Goal: Complete application form: Complete application form

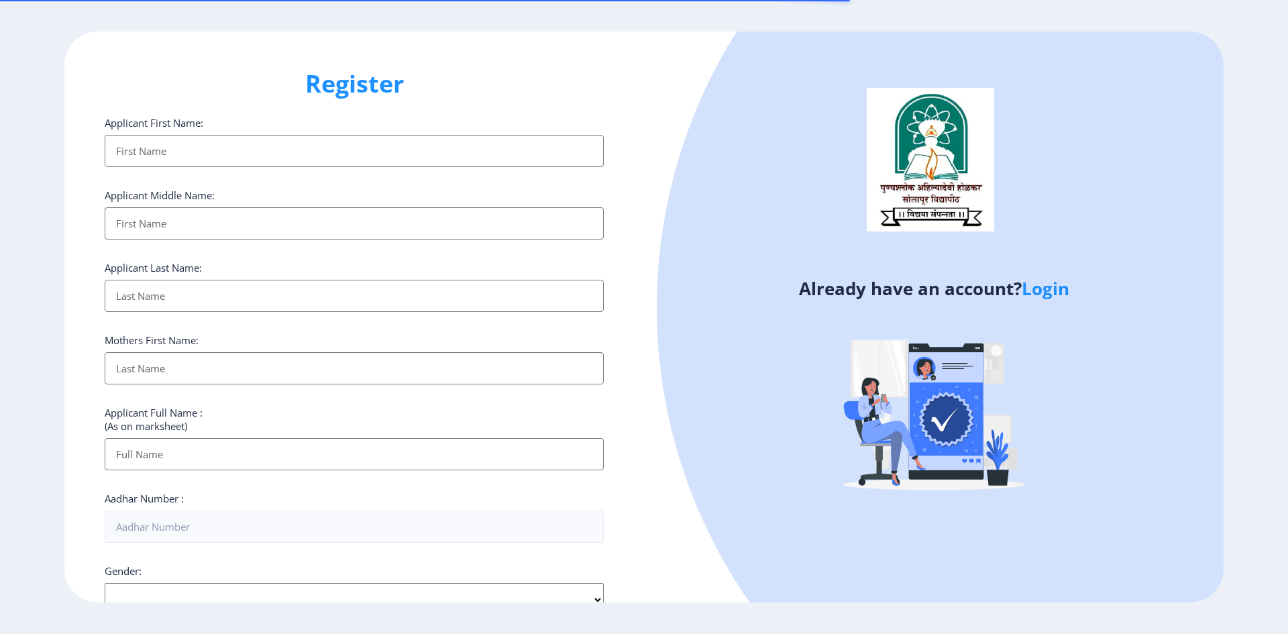
select select
click at [199, 151] on input "Applicant First Name:" at bounding box center [354, 151] width 499 height 32
type input "[PERSON_NAME]"
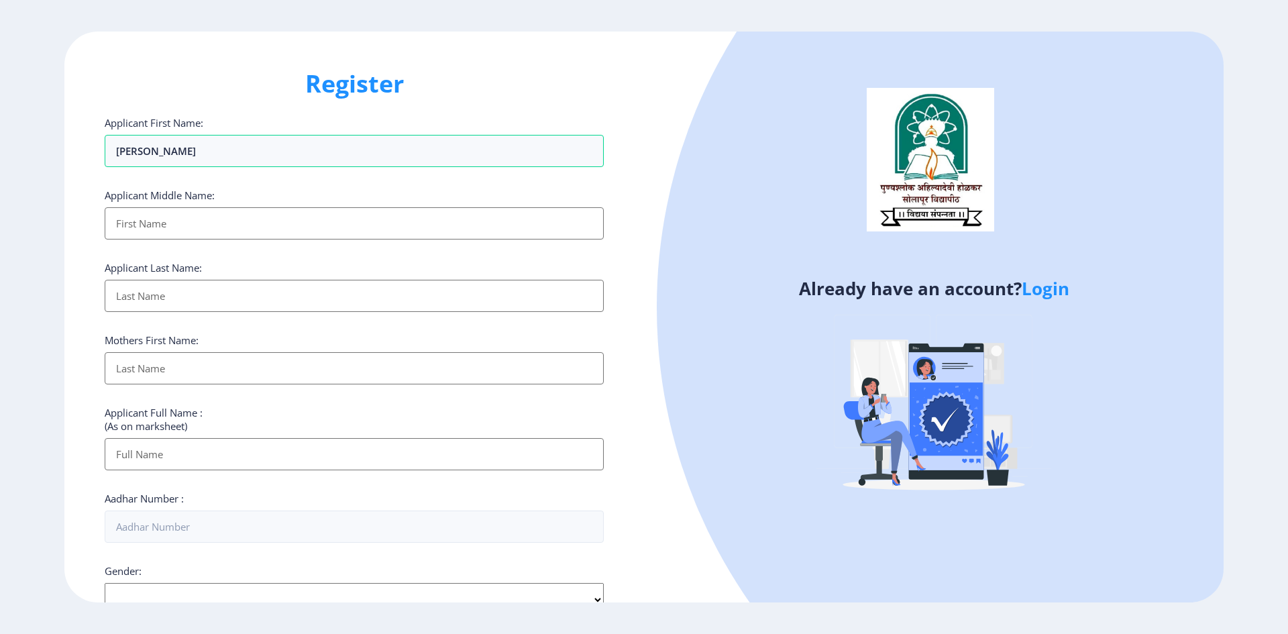
click at [158, 229] on input "Applicant First Name:" at bounding box center [354, 223] width 499 height 32
type input "[PERSON_NAME]"
click at [153, 300] on input "Applicant First Name:" at bounding box center [354, 296] width 499 height 32
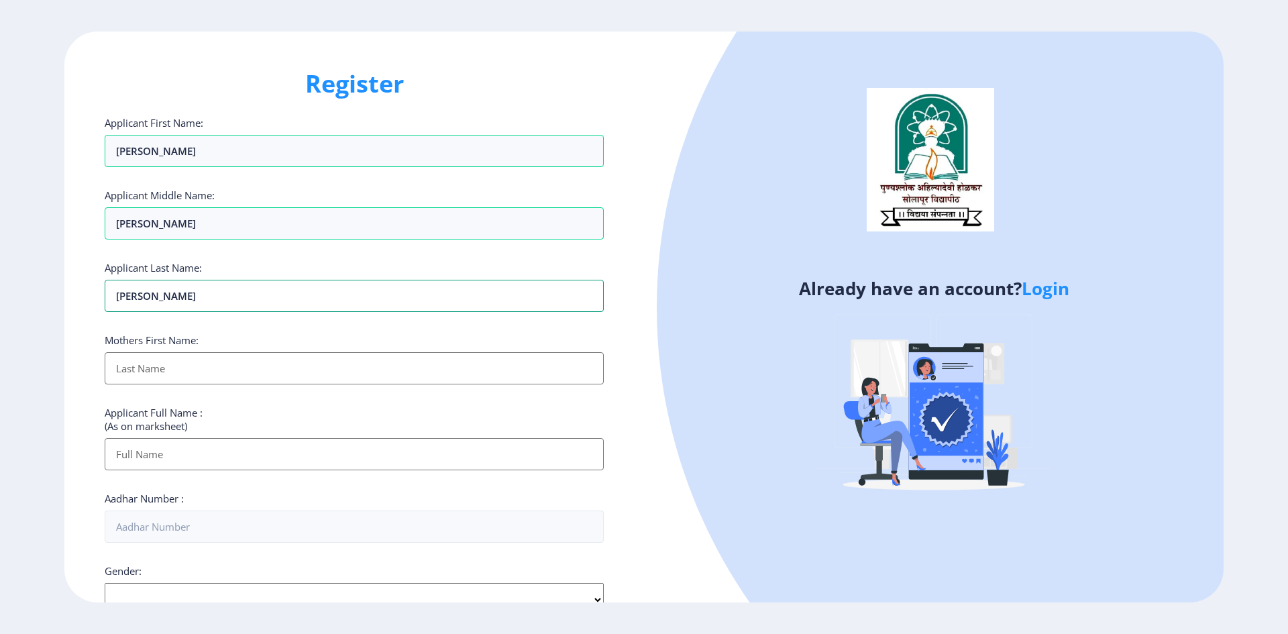
type input "[PERSON_NAME]"
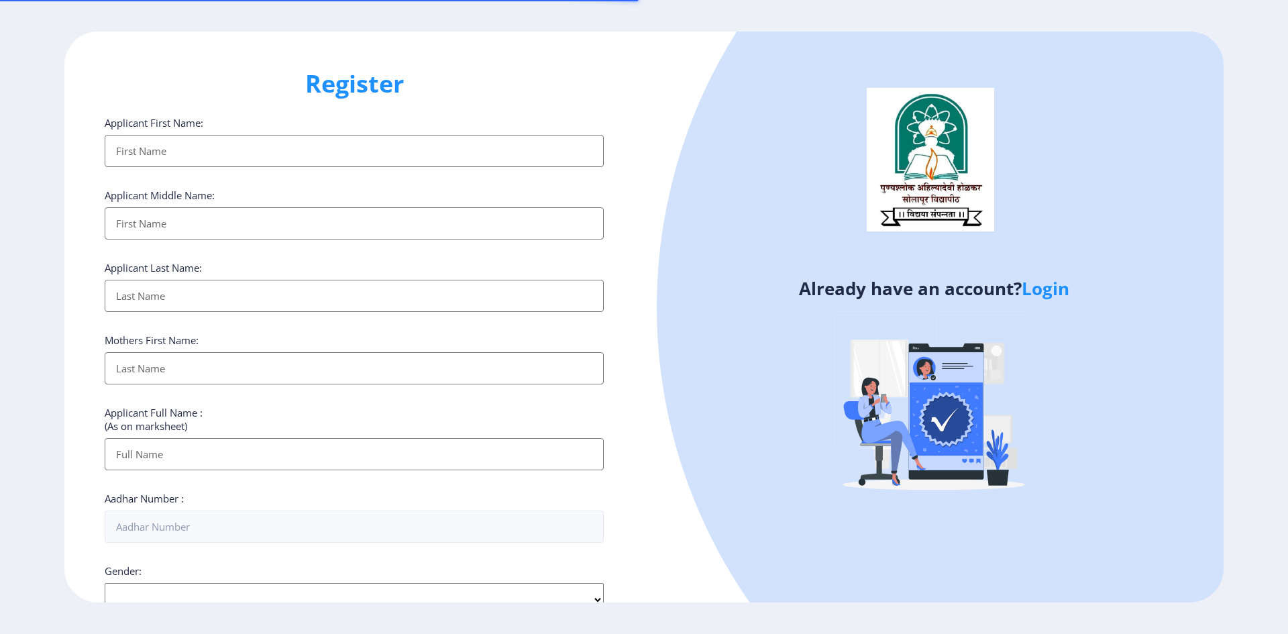
select select
click at [154, 138] on input "Applicant First Name:" at bounding box center [354, 151] width 499 height 32
type input "[PERSON_NAME]"
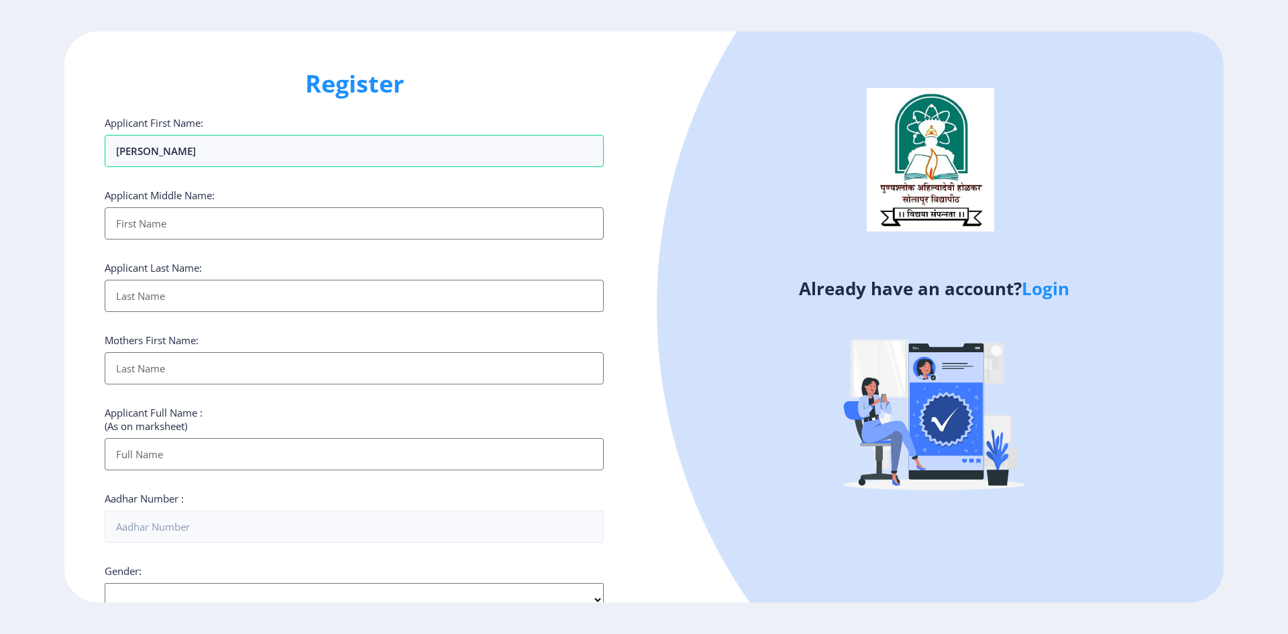
click at [159, 225] on input "Applicant First Name:" at bounding box center [354, 223] width 499 height 32
type input "[PERSON_NAME]"
click at [164, 302] on input "Applicant First Name:" at bounding box center [354, 296] width 499 height 32
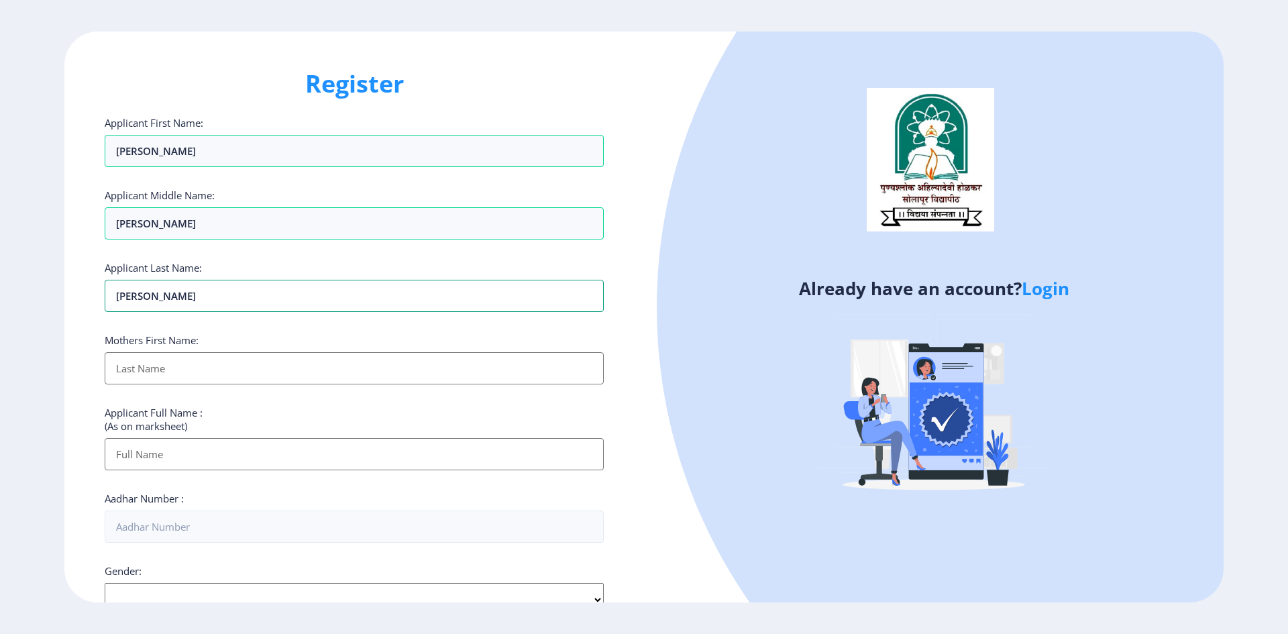
type input "[PERSON_NAME]"
click at [162, 365] on input "Applicant First Name:" at bounding box center [354, 368] width 499 height 32
type input "O"
type input "Pramila"
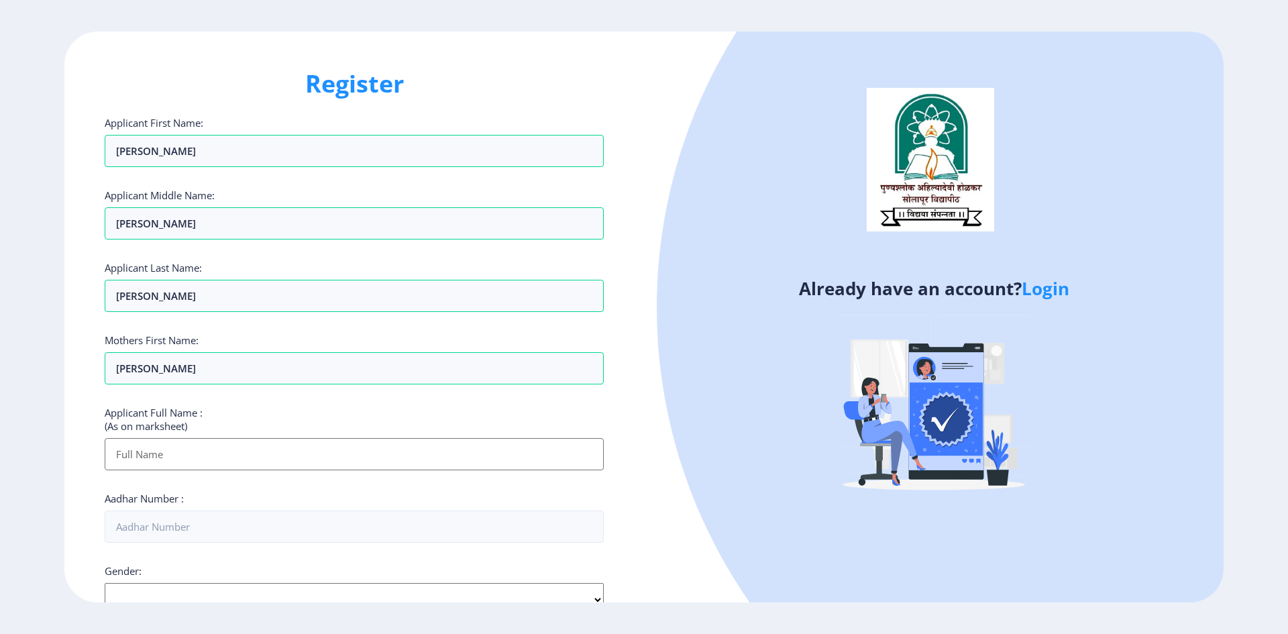
click at [174, 452] on input "Applicant First Name:" at bounding box center [354, 454] width 499 height 32
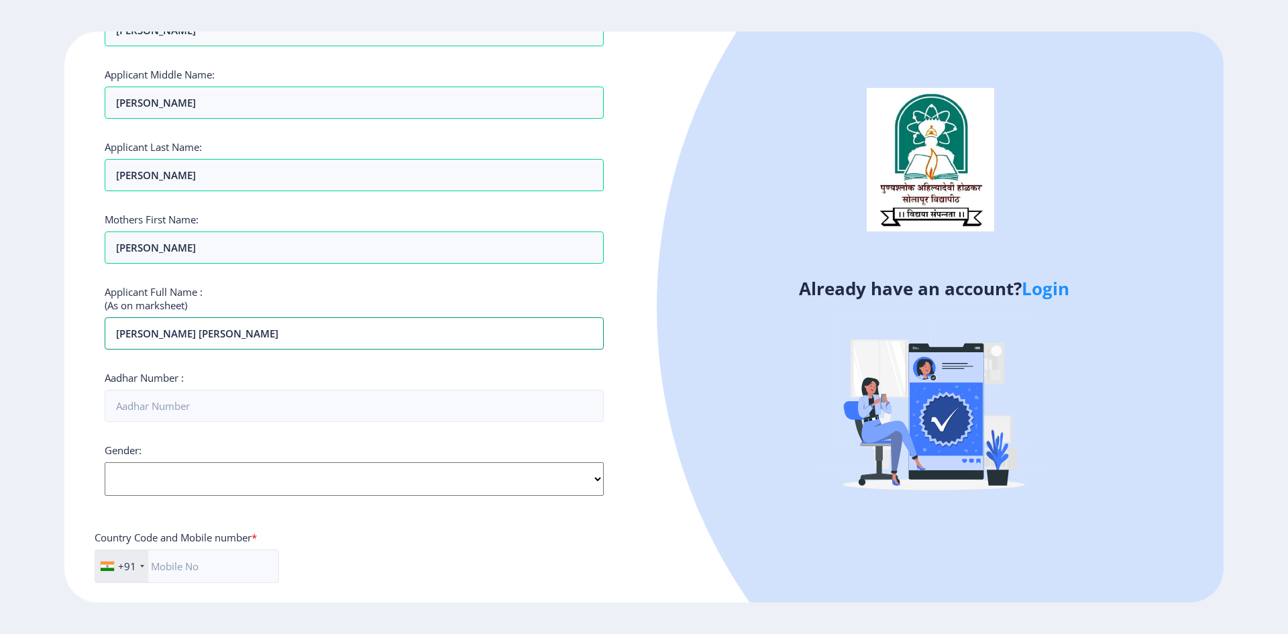
scroll to position [134, 0]
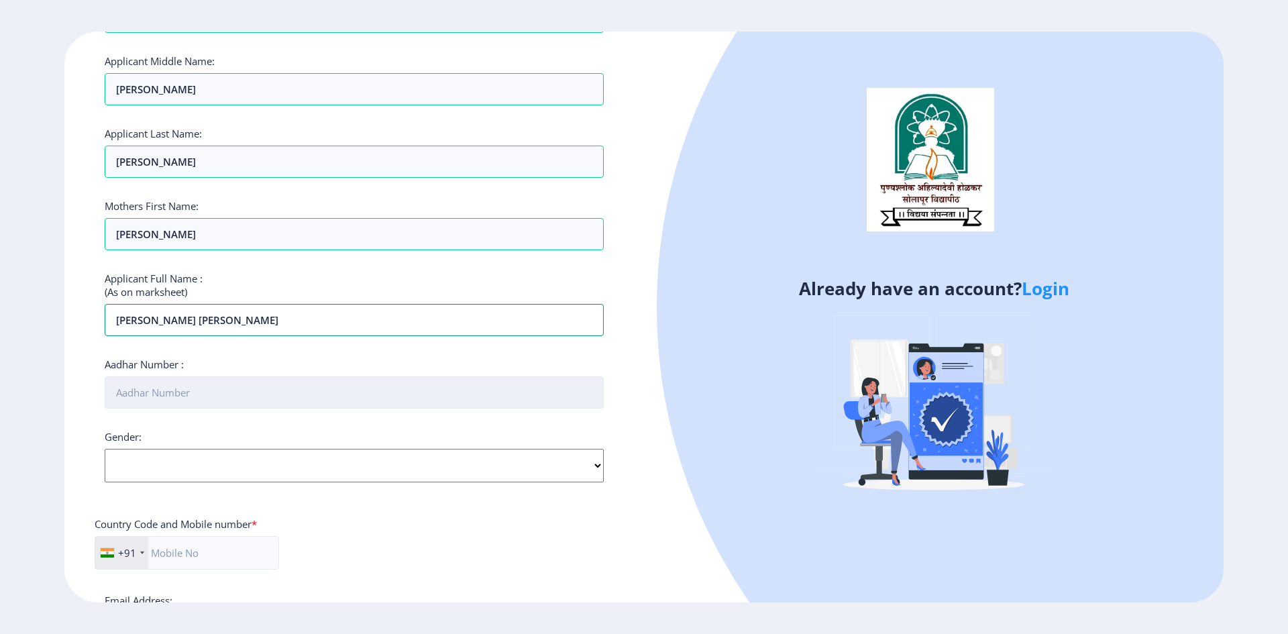
type input "Shraddha Ravi Lunawat"
click at [165, 397] on input "Aadhar Number :" at bounding box center [354, 392] width 499 height 32
click at [187, 391] on input "Aadhar Number :" at bounding box center [354, 392] width 499 height 32
type input "818221316313"
click at [596, 472] on select "Select Gender Male Female Other" at bounding box center [354, 466] width 499 height 34
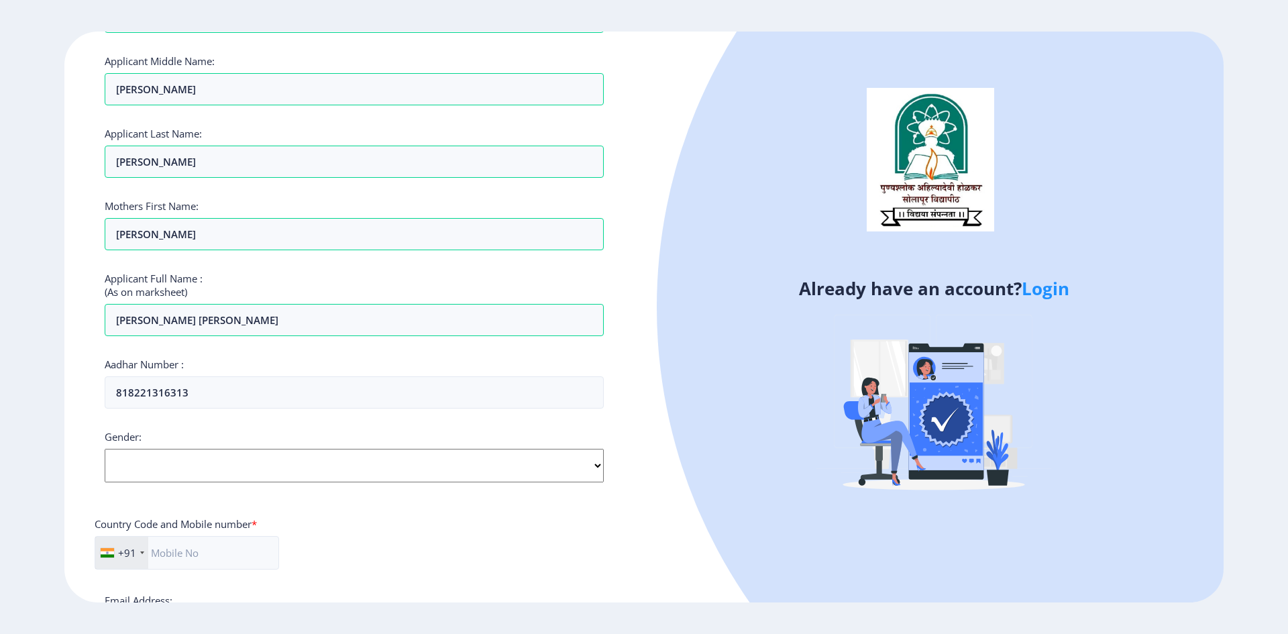
select select "[DEMOGRAPHIC_DATA]"
click at [105, 449] on select "Select Gender Male Female Other" at bounding box center [354, 466] width 499 height 34
click at [166, 547] on input "text" at bounding box center [187, 553] width 184 height 34
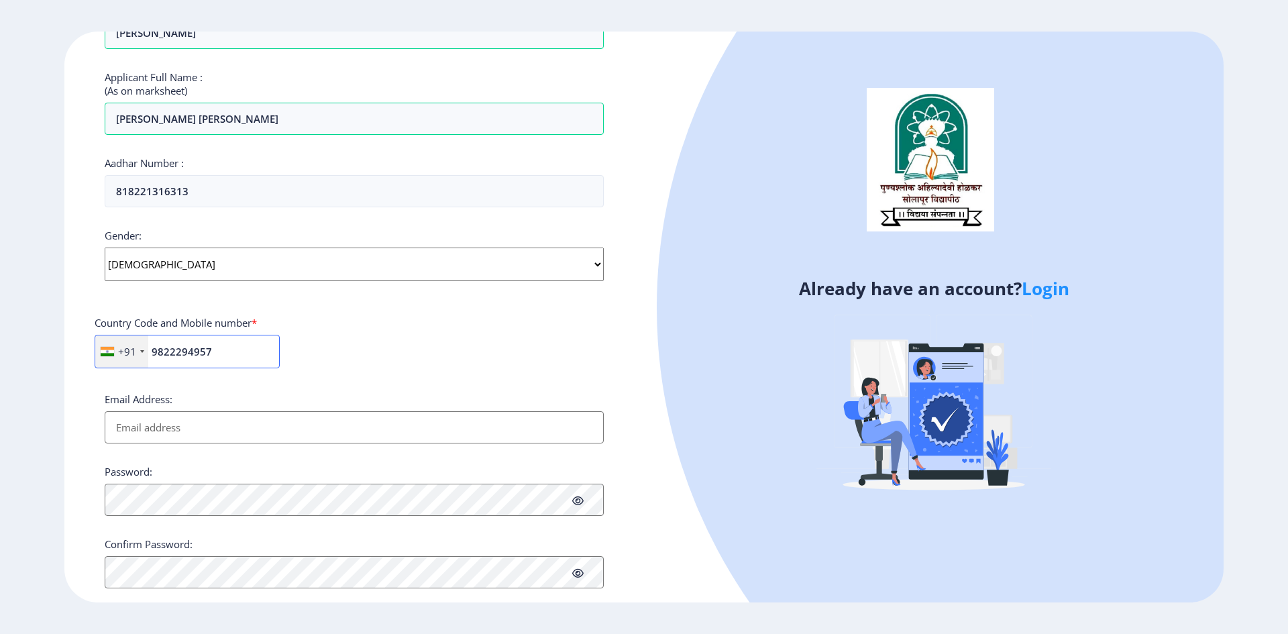
type input "9822294957"
click at [178, 427] on input "Email Address:" at bounding box center [354, 427] width 499 height 32
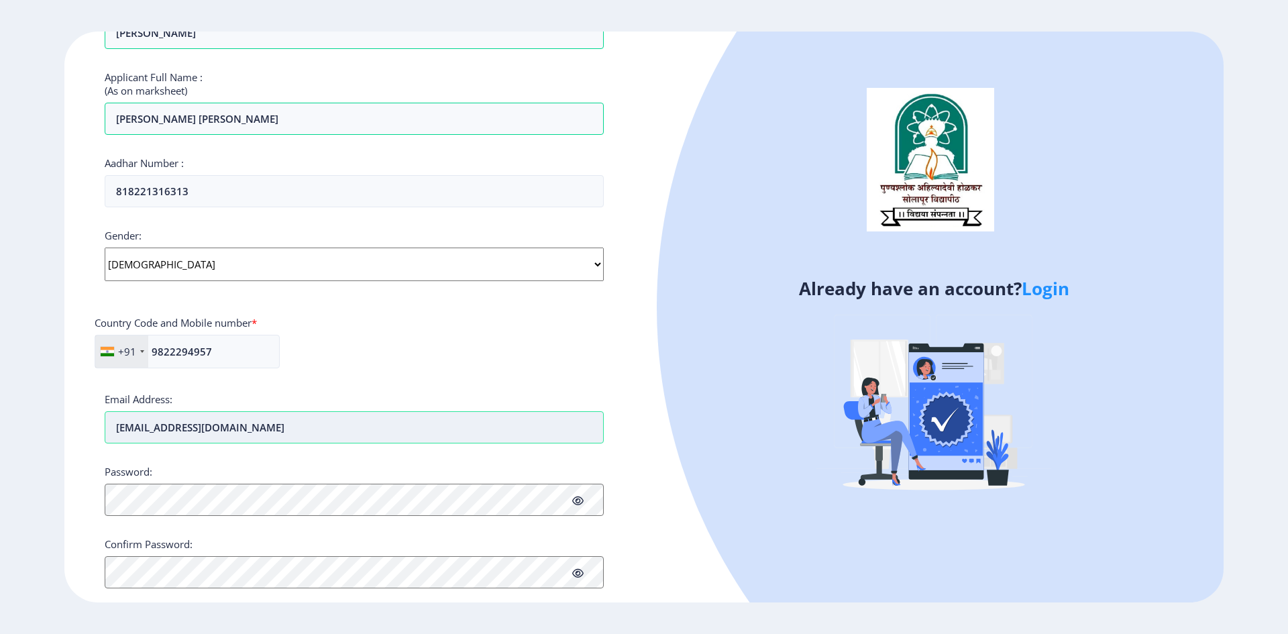
type input "shraddhajan16@gmail.com"
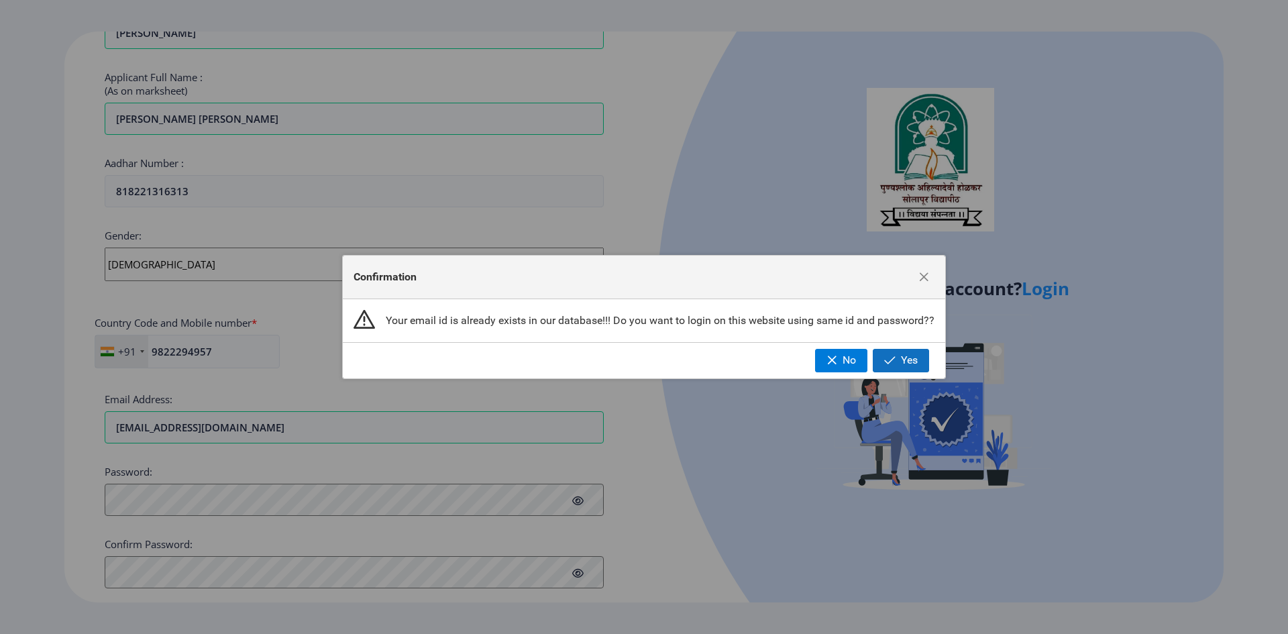
click at [897, 356] on button "Yes" at bounding box center [901, 360] width 56 height 23
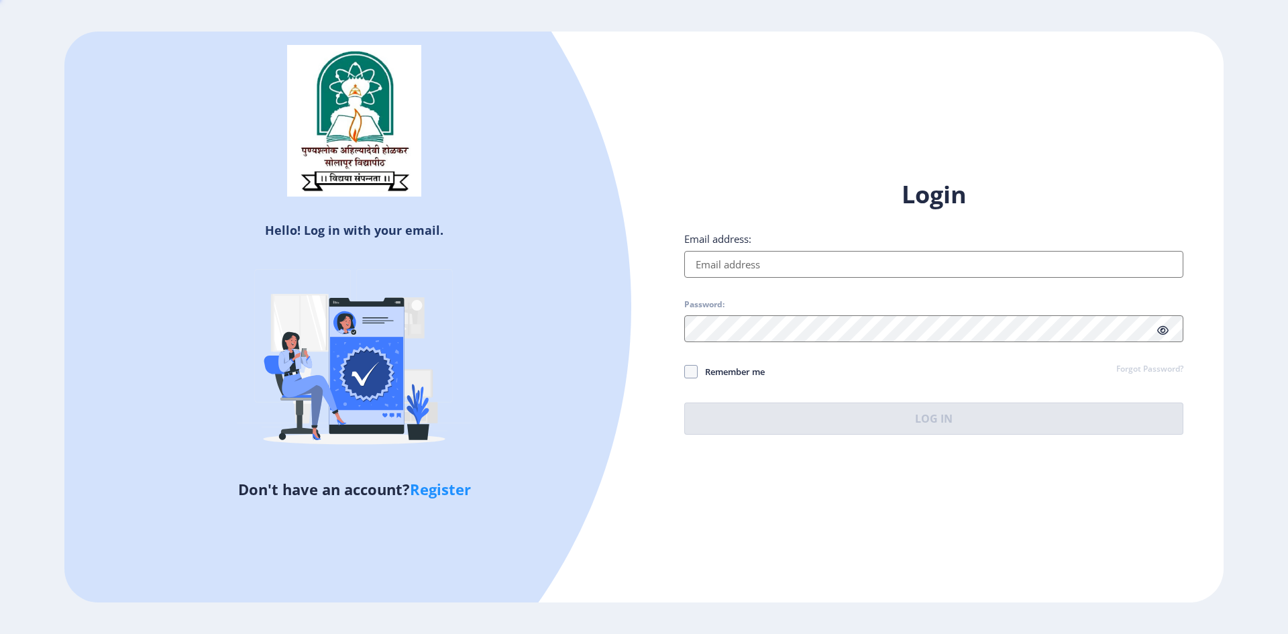
type input "shraddhalunawat18@gmail.com"
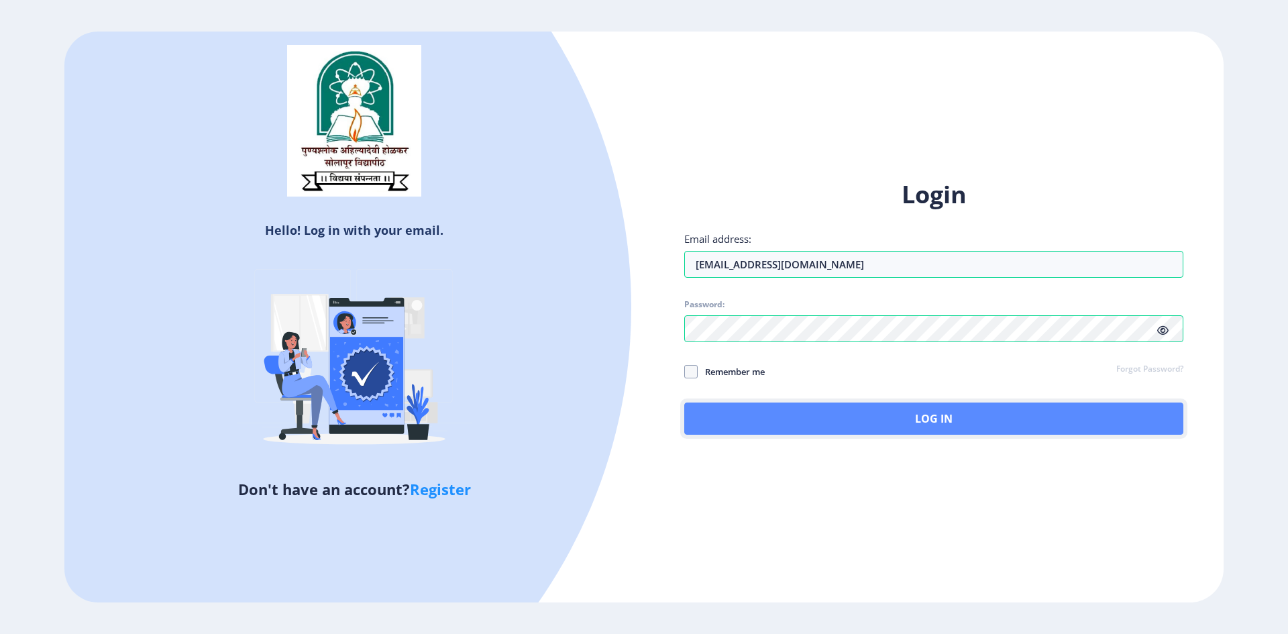
click at [943, 415] on button "Log In" at bounding box center [933, 419] width 499 height 32
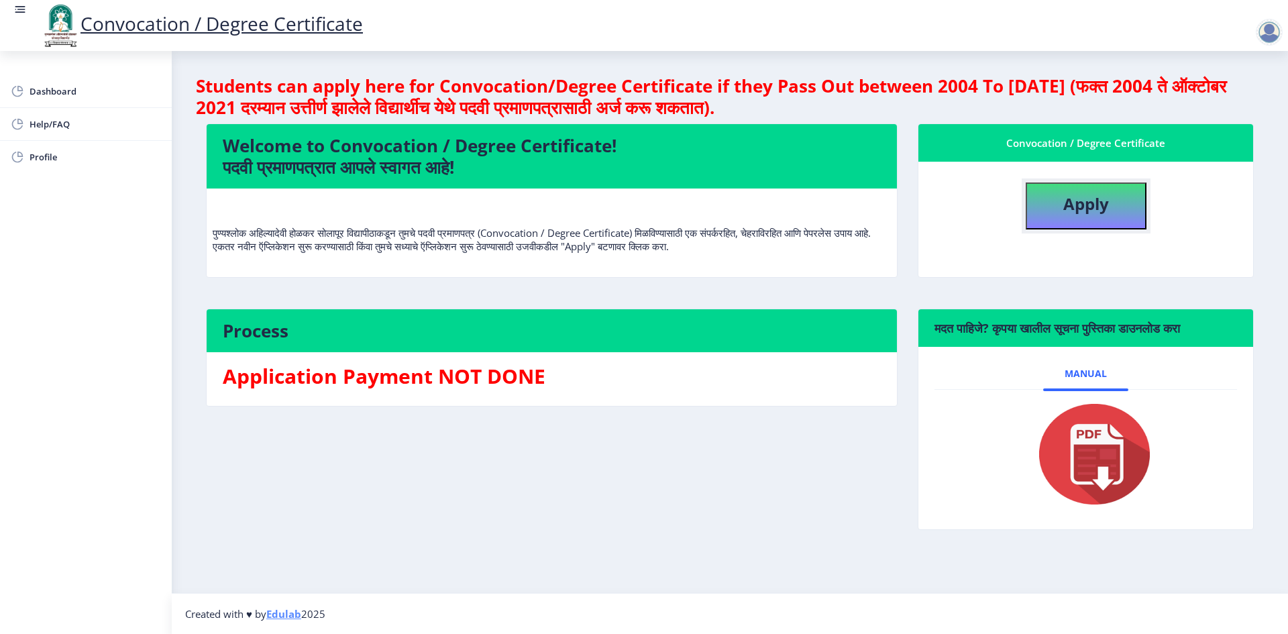
click at [1039, 187] on button "Apply" at bounding box center [1086, 205] width 121 height 47
select select
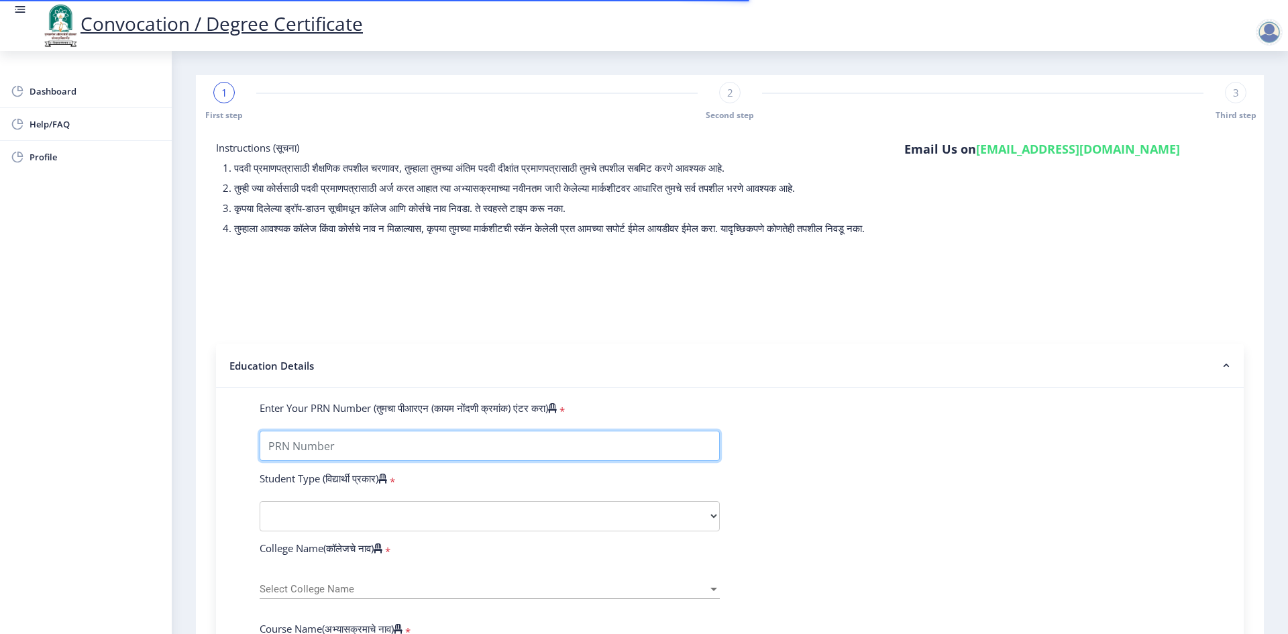
click at [337, 456] on input "Enter Your PRN Number (तुमचा पीआरएन (कायम नोंदणी क्रमांक) एंटर करा)" at bounding box center [490, 446] width 460 height 30
type input "P03481"
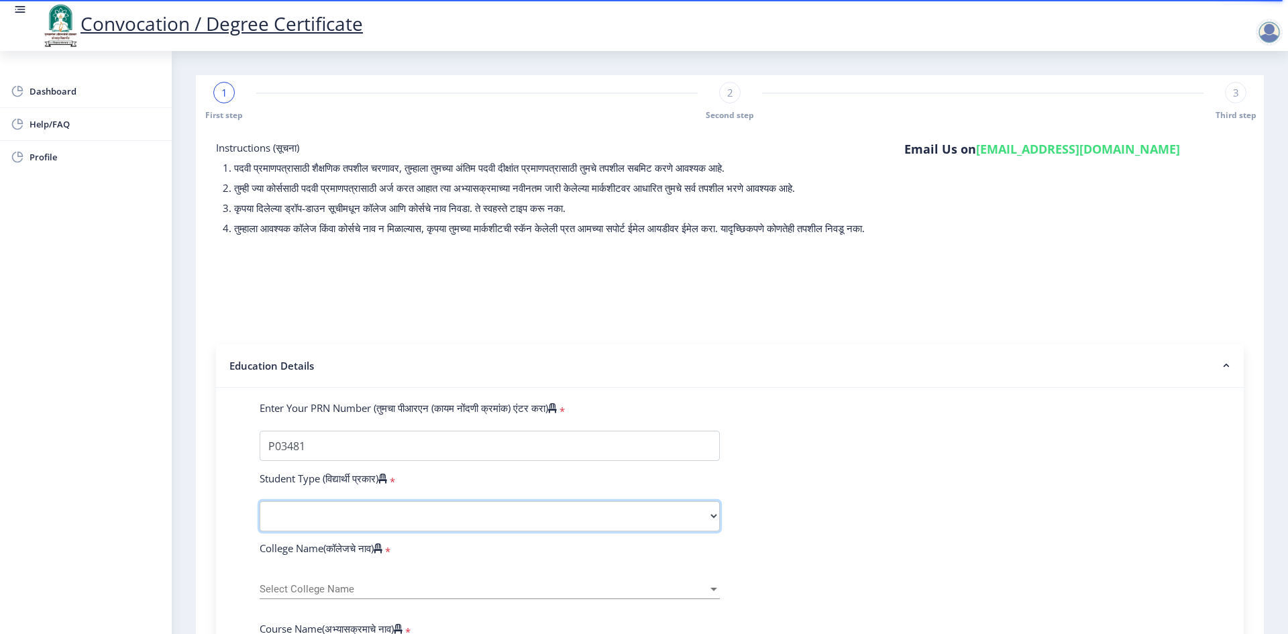
click at [326, 527] on select "Select Student Type Regular External" at bounding box center [490, 516] width 460 height 30
select select "Regular"
click at [260, 514] on select "Select Student Type Regular External" at bounding box center [490, 516] width 460 height 30
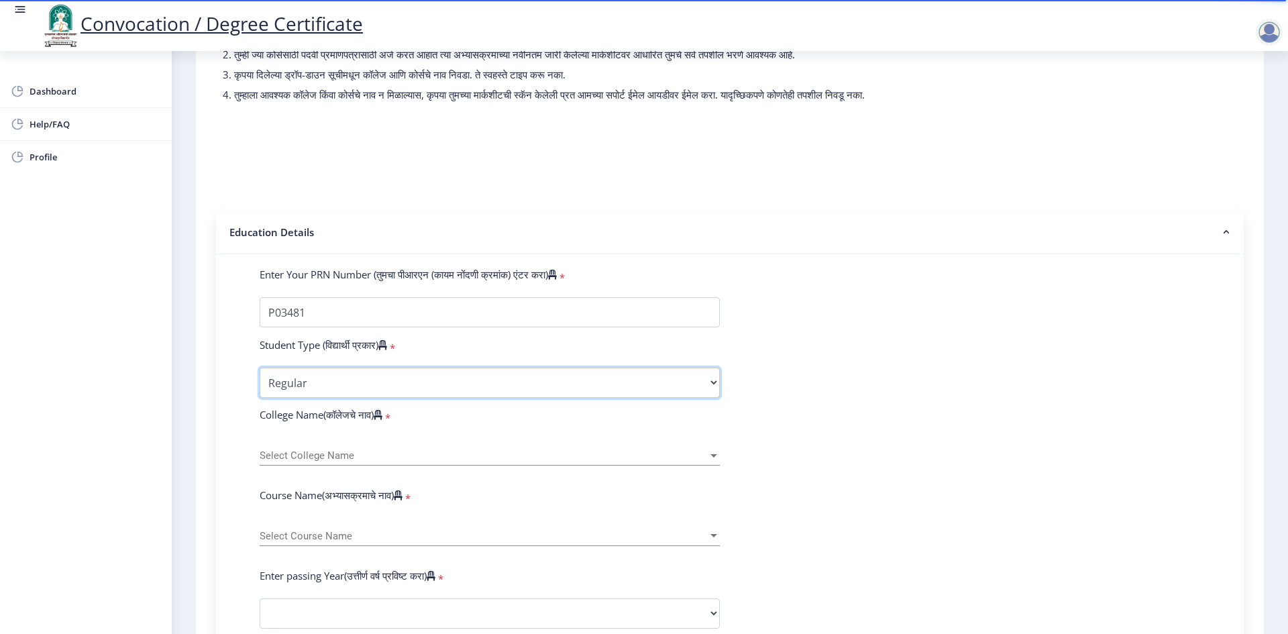
scroll to position [134, 0]
click at [711, 457] on div at bounding box center [713, 454] width 7 height 3
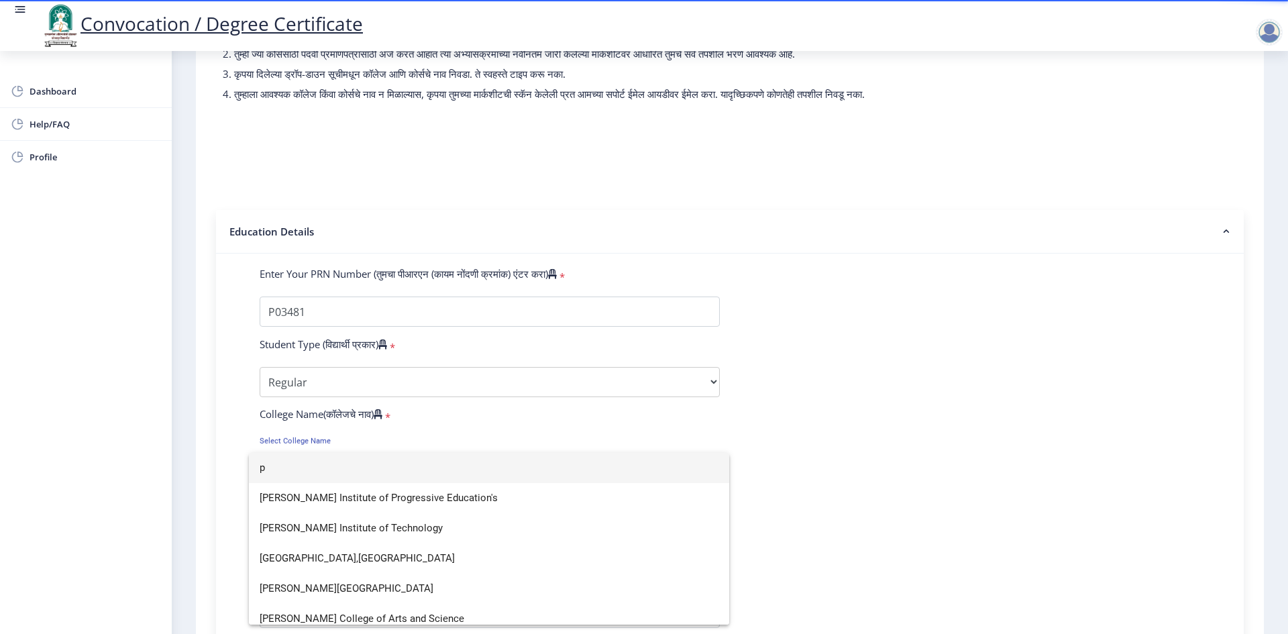
scroll to position [1006, 0]
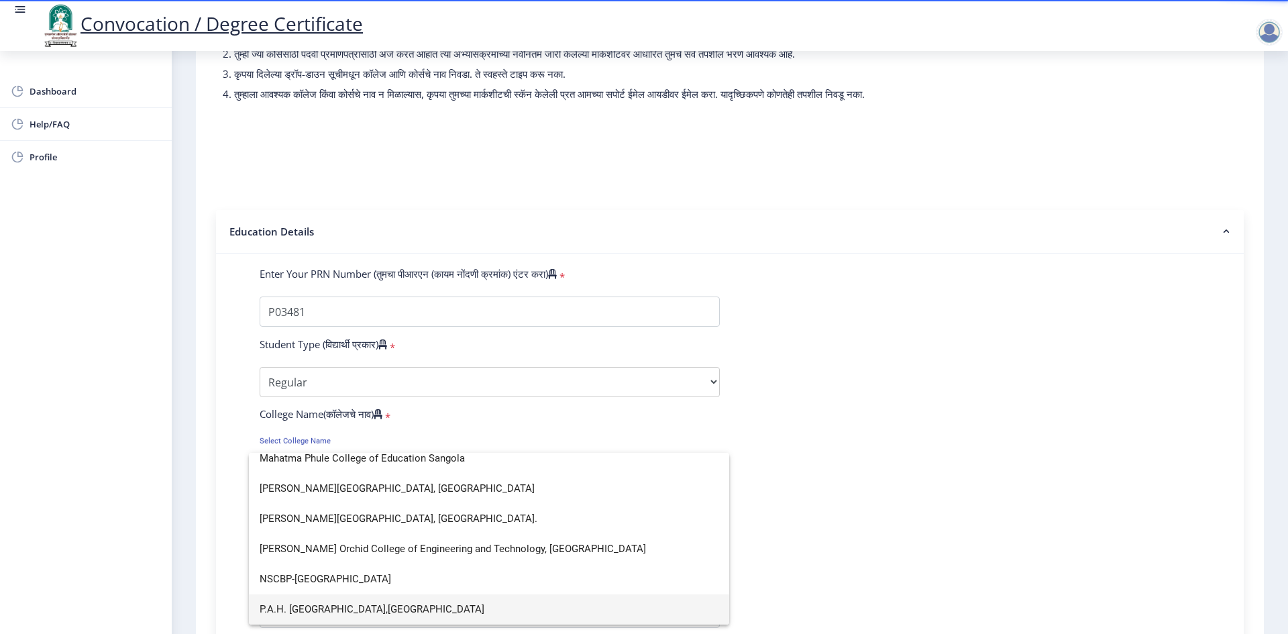
type input "p"
click at [350, 608] on span "P.A.H. Solapur University,Solapur" at bounding box center [489, 609] width 459 height 30
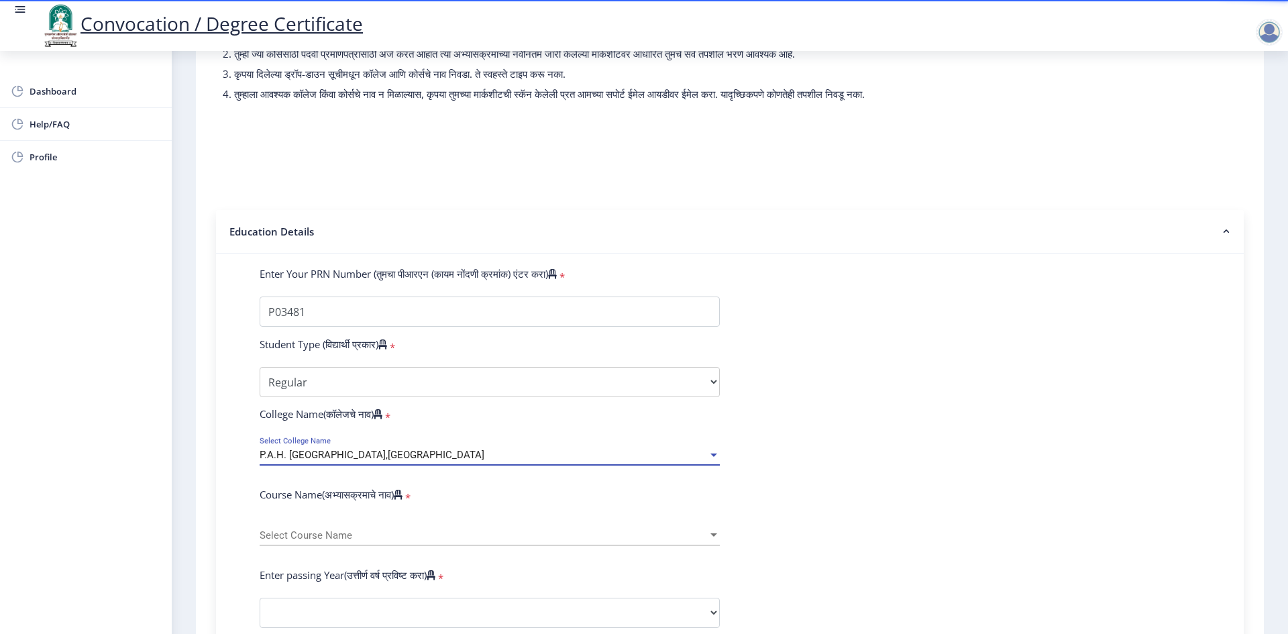
click at [417, 545] on div "Select Course Name Select Course Name" at bounding box center [490, 531] width 460 height 28
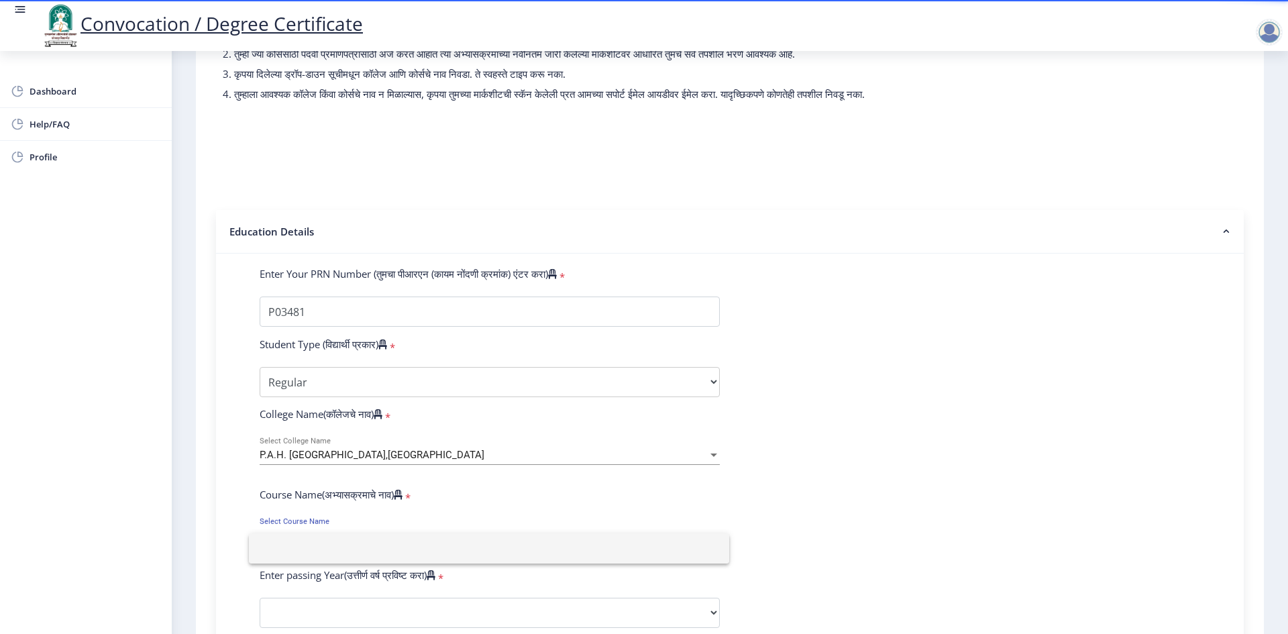
click at [589, 521] on div at bounding box center [644, 317] width 1288 height 634
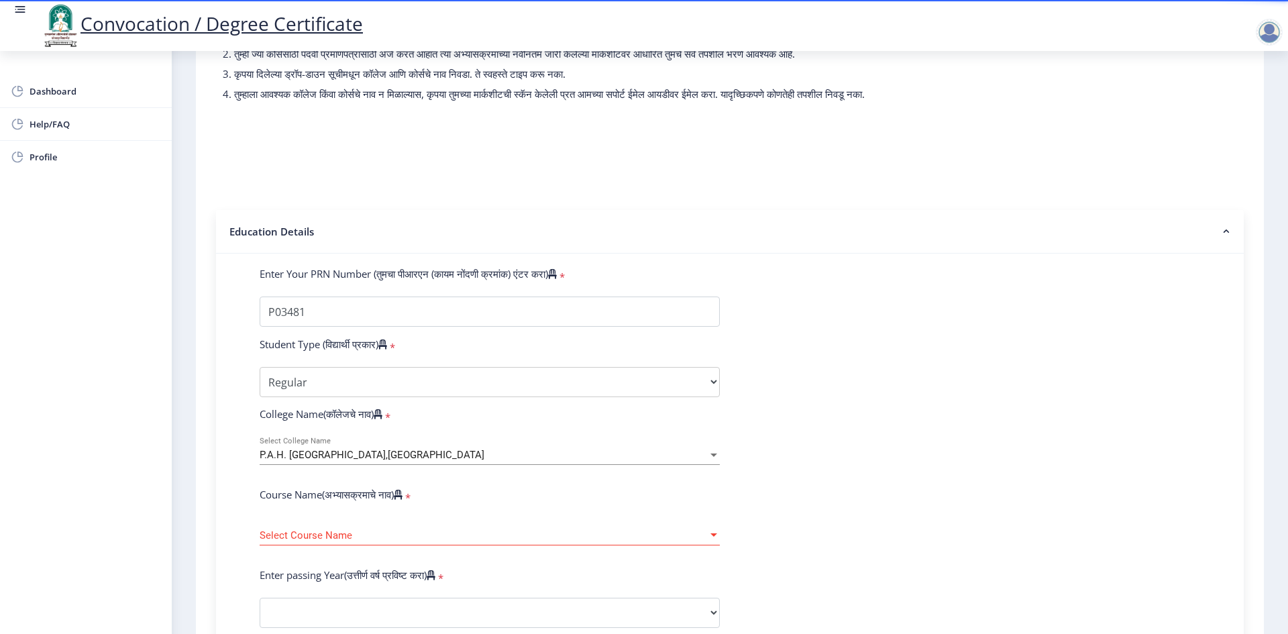
click at [710, 537] on div at bounding box center [713, 534] width 7 height 3
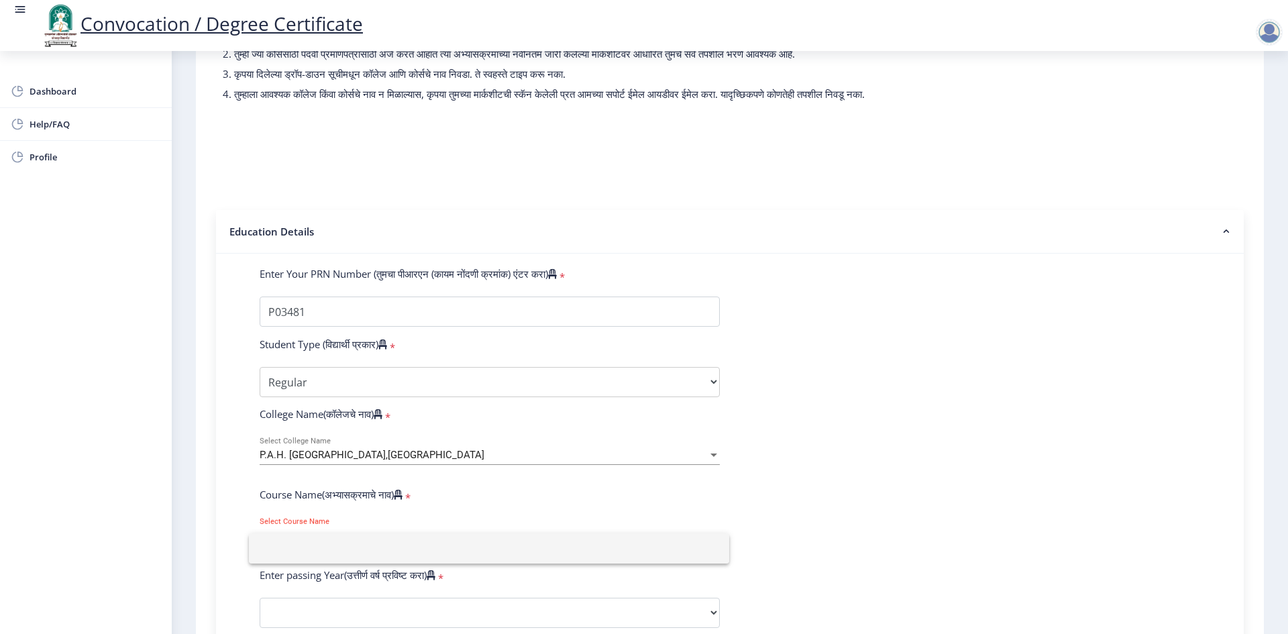
click at [629, 556] on input at bounding box center [489, 548] width 459 height 30
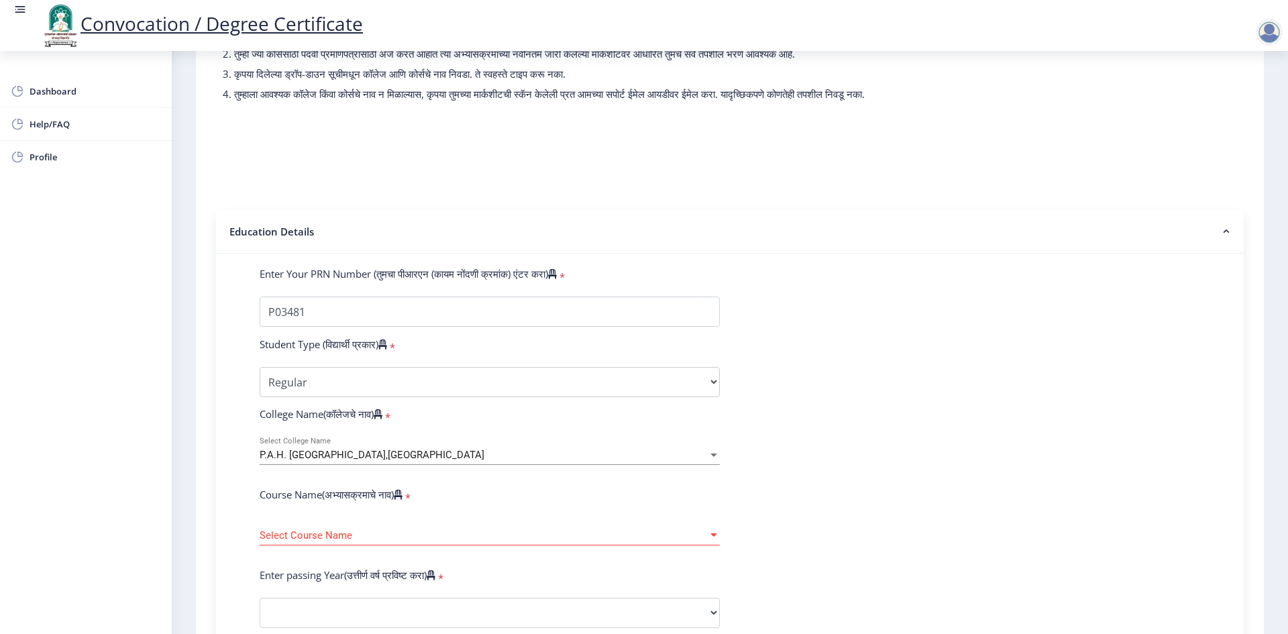
click at [310, 537] on div "Select Course Name Select Course Name" at bounding box center [490, 531] width 460 height 28
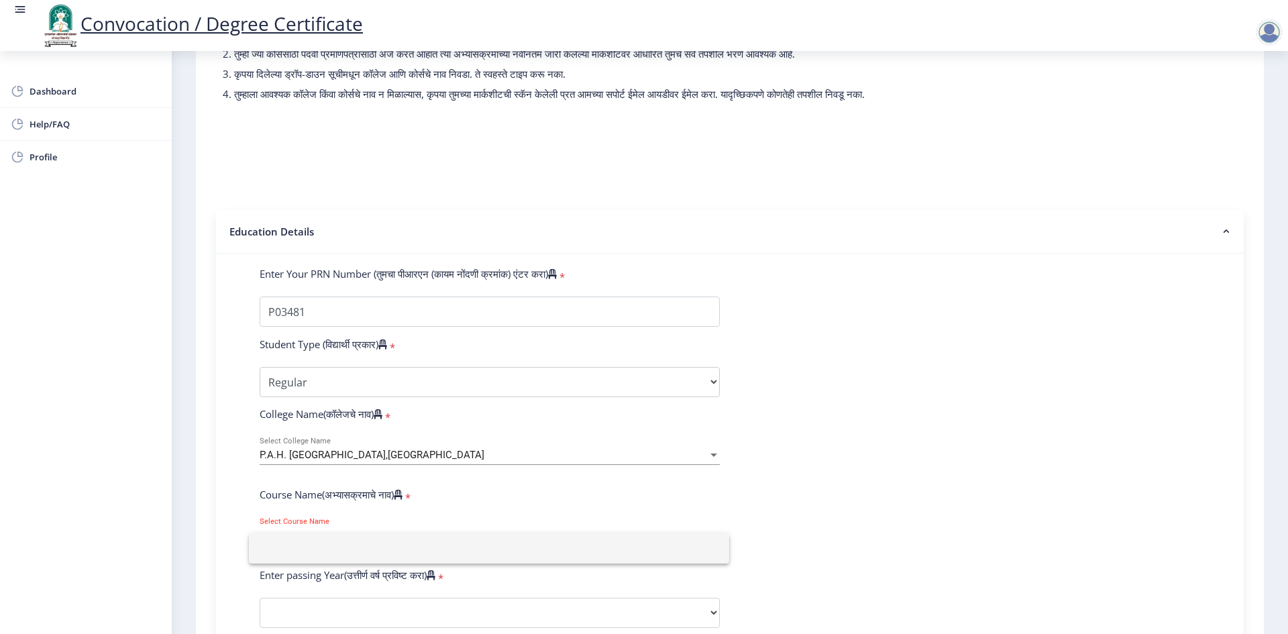
click at [311, 554] on input at bounding box center [489, 548] width 459 height 30
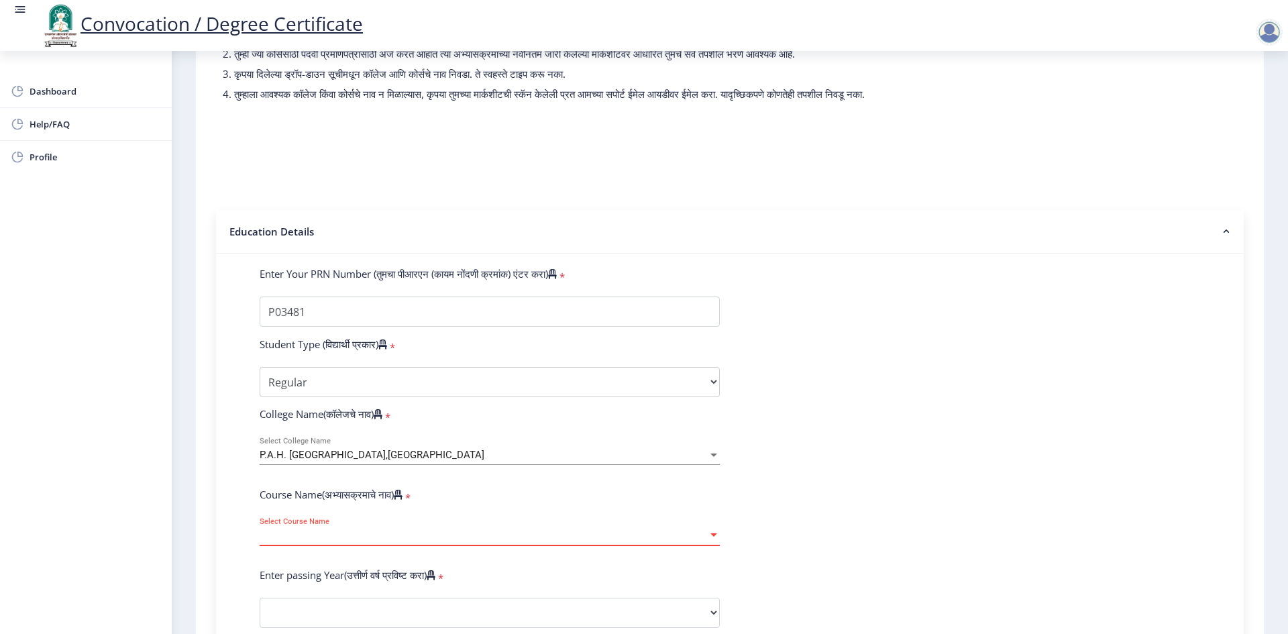
click at [810, 528] on form "Enter Your PRN Number (तुमचा पीआरएन (कायम नोंदणी क्रमांक) एंटर करा) * Student T…" at bounding box center [730, 622] width 961 height 711
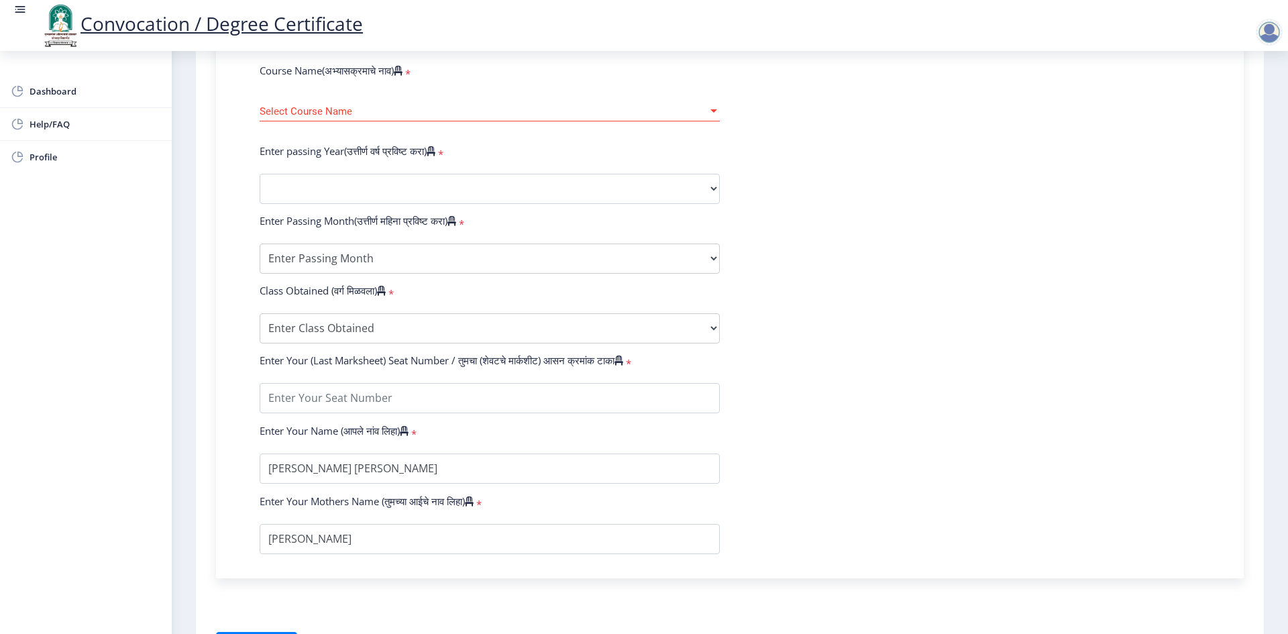
scroll to position [604, 0]
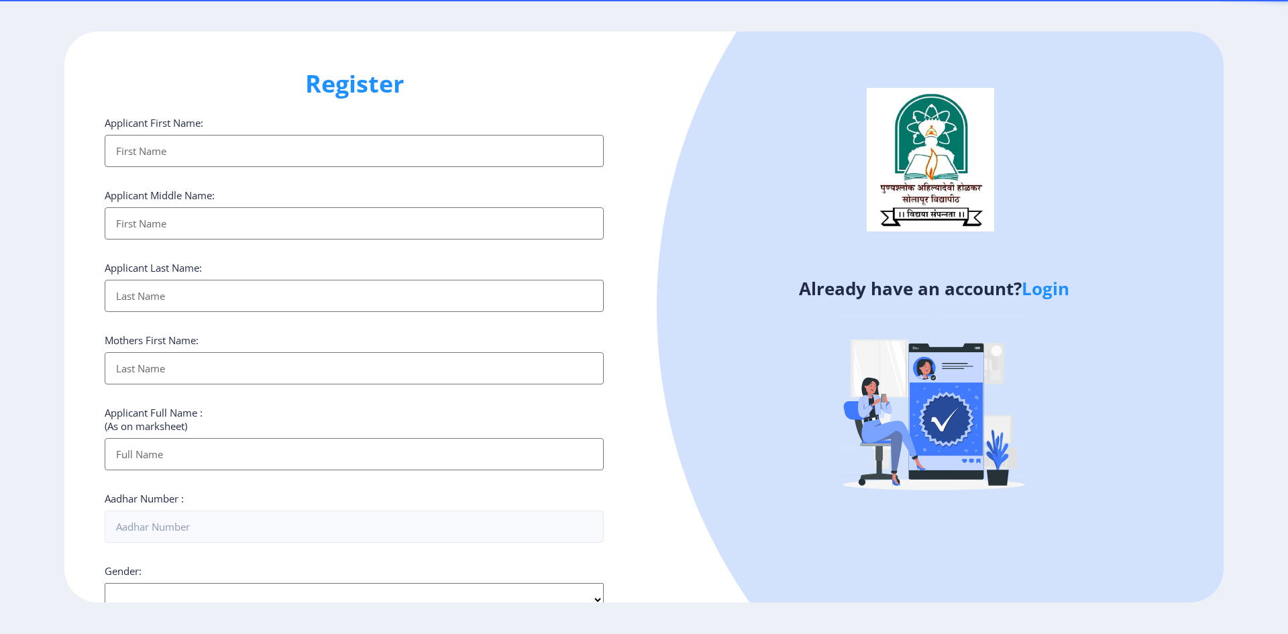
select select
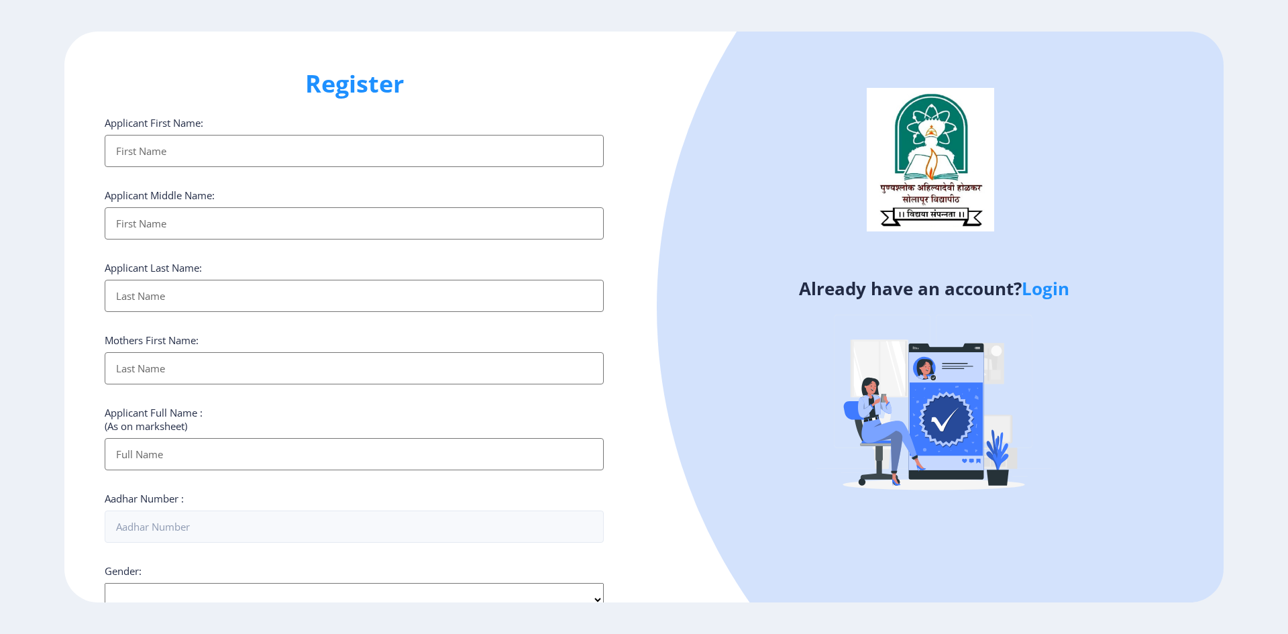
click at [199, 150] on input "Applicant First Name:" at bounding box center [354, 151] width 499 height 32
type input "[PERSON_NAME]"
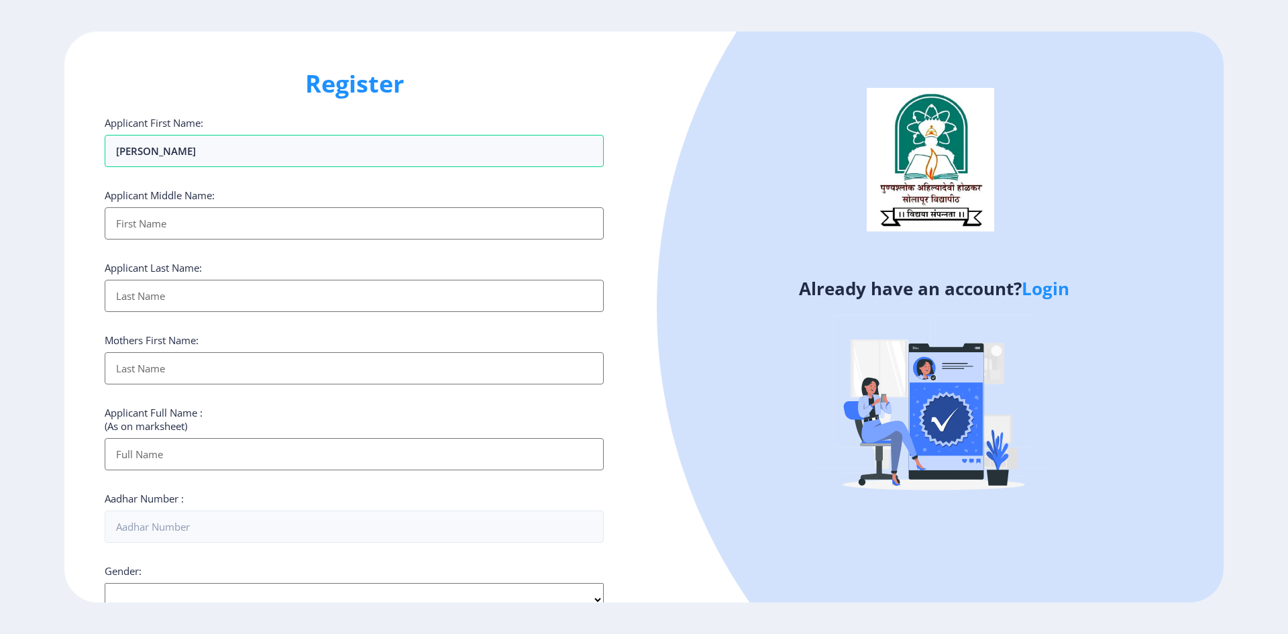
click at [140, 227] on input "Applicant First Name:" at bounding box center [354, 223] width 499 height 32
type input "[PERSON_NAME]"
click at [175, 286] on input "Applicant First Name:" at bounding box center [354, 296] width 499 height 32
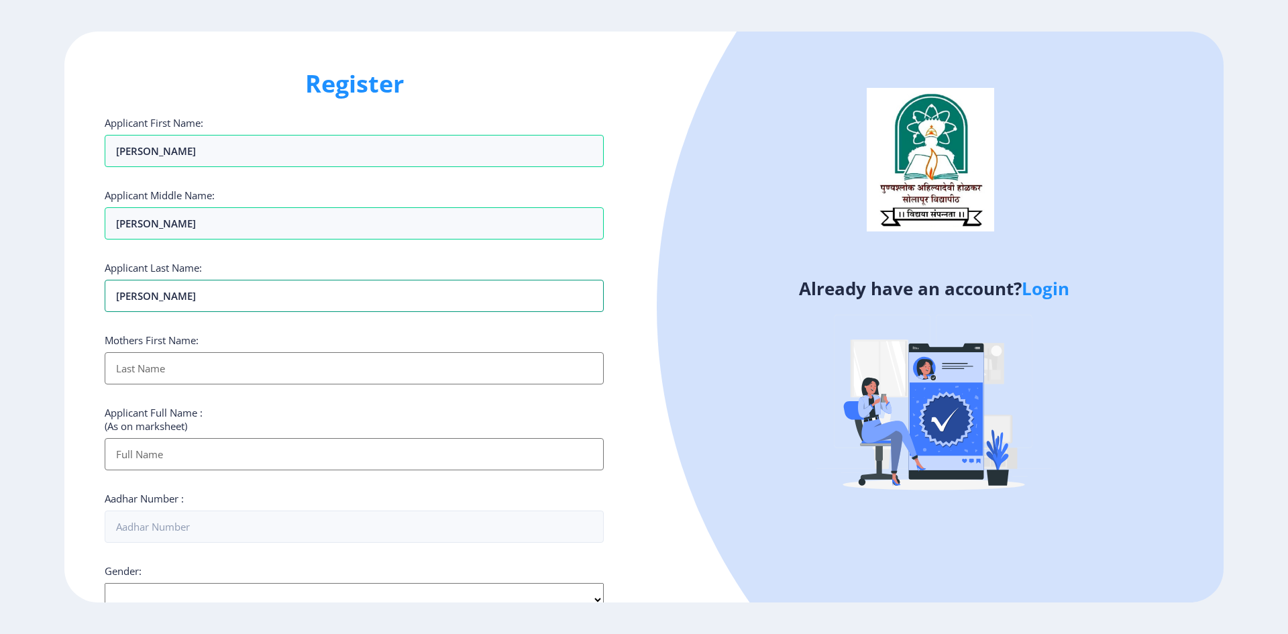
type input "[PERSON_NAME]"
click at [167, 362] on input "Applicant First Name:" at bounding box center [354, 368] width 499 height 32
type input "Pramila"
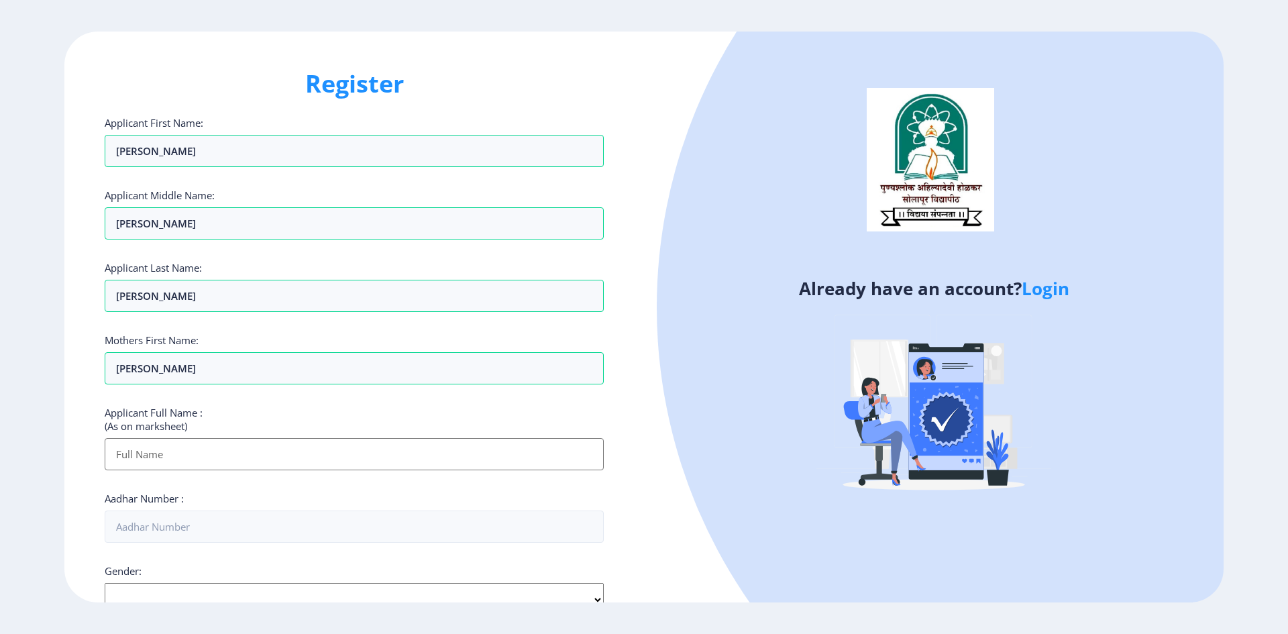
click at [174, 454] on input "Applicant First Name:" at bounding box center [354, 454] width 499 height 32
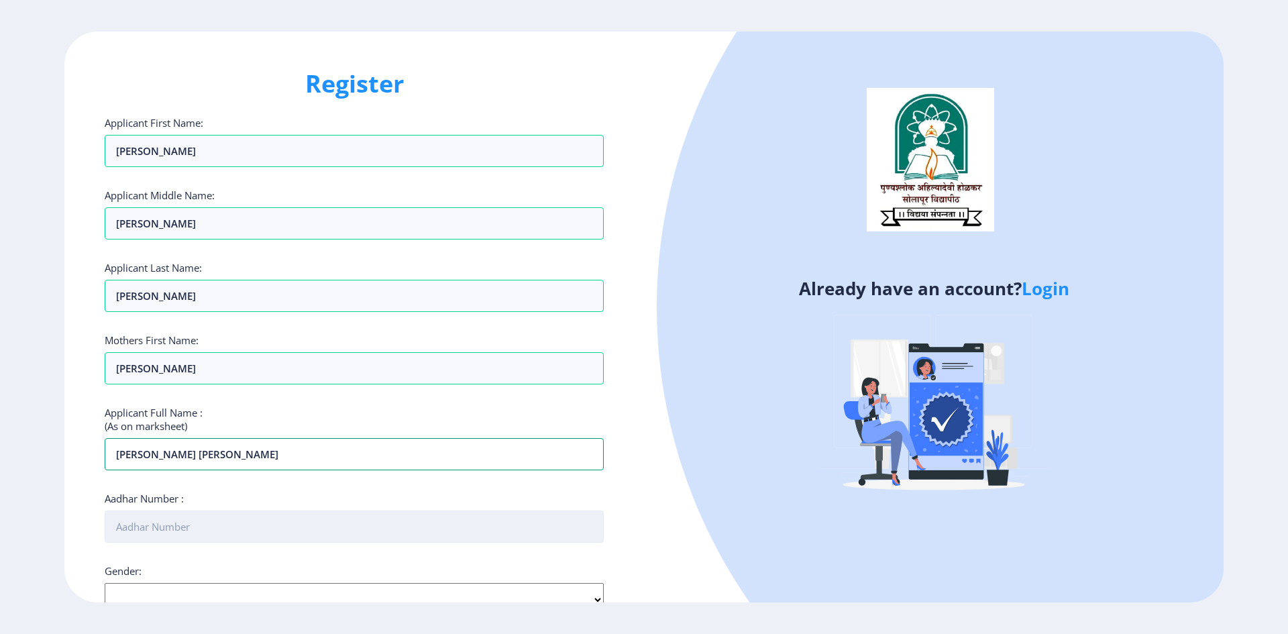
type input "Shraddha Ravi Lunawat"
click at [175, 528] on input "Aadhar Number :" at bounding box center [354, 527] width 499 height 32
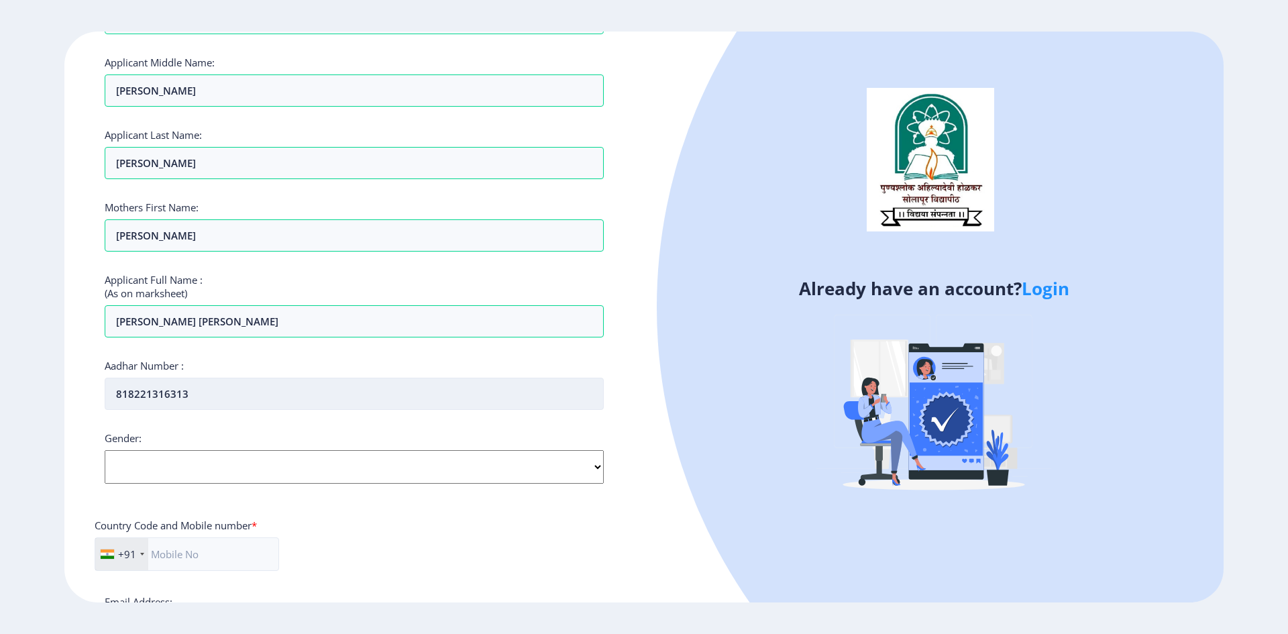
scroll to position [134, 0]
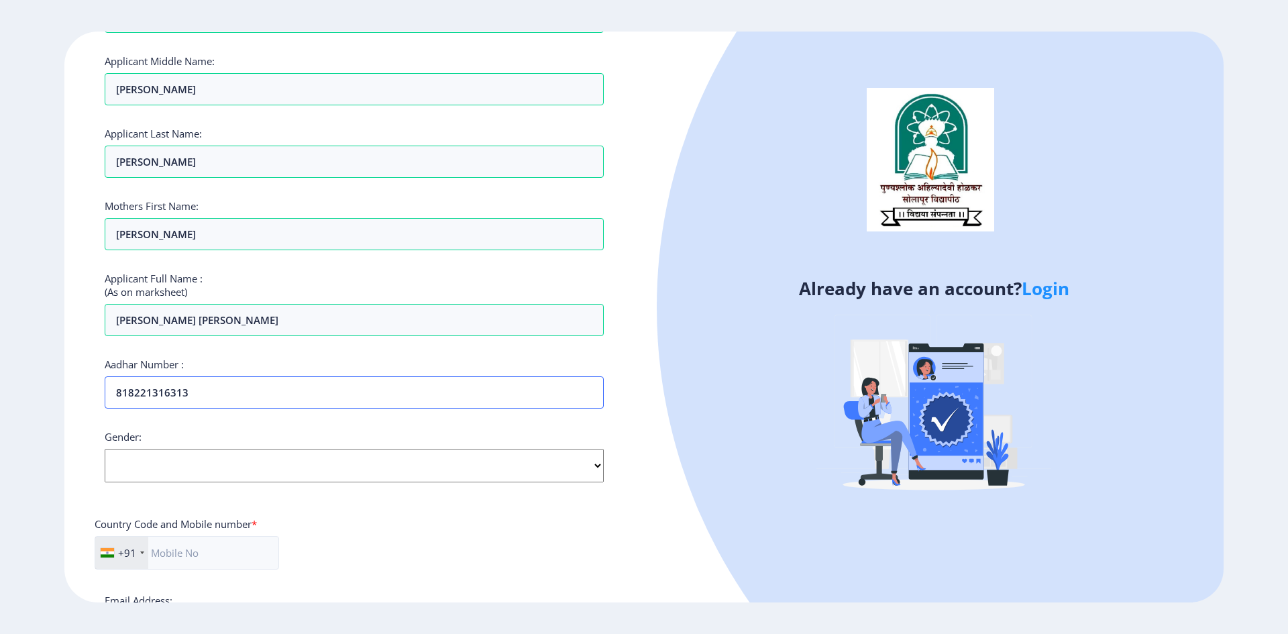
type input "818221316313"
click at [594, 462] on select "Select Gender Male Female Other" at bounding box center [354, 466] width 499 height 34
select select "[DEMOGRAPHIC_DATA]"
click at [105, 449] on select "Select Gender Male Female Other" at bounding box center [354, 466] width 499 height 34
click at [186, 553] on input "text" at bounding box center [187, 553] width 184 height 34
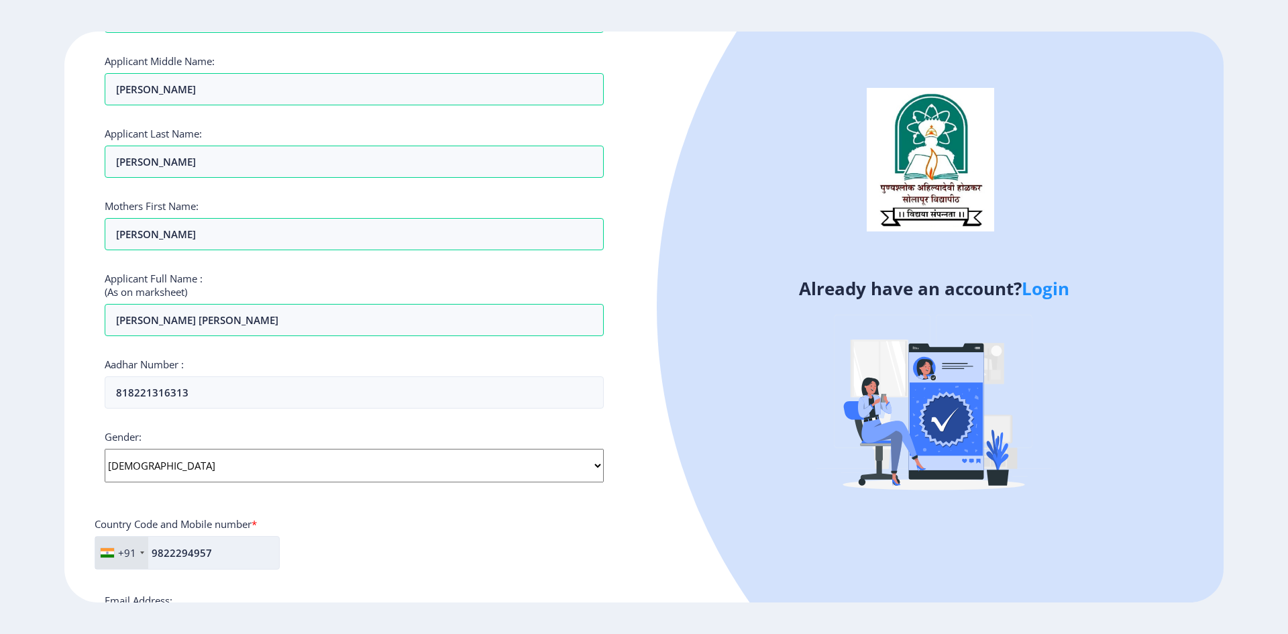
scroll to position [201, 0]
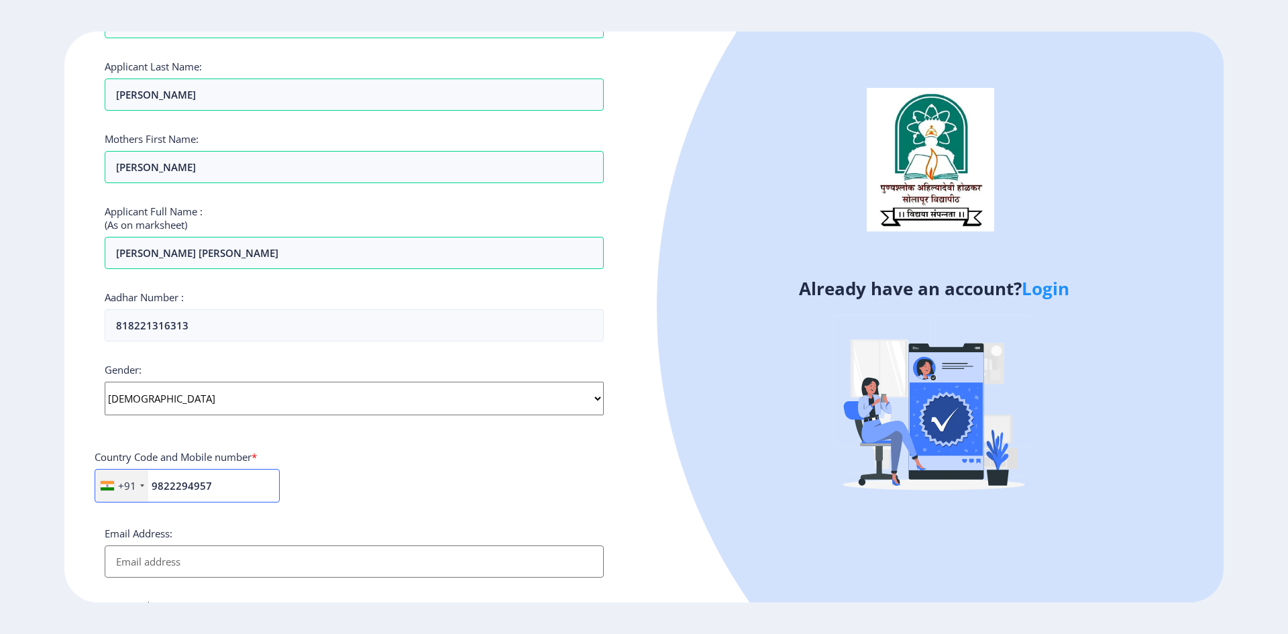
type input "9822294957"
click at [201, 566] on input "Email Address:" at bounding box center [354, 561] width 499 height 32
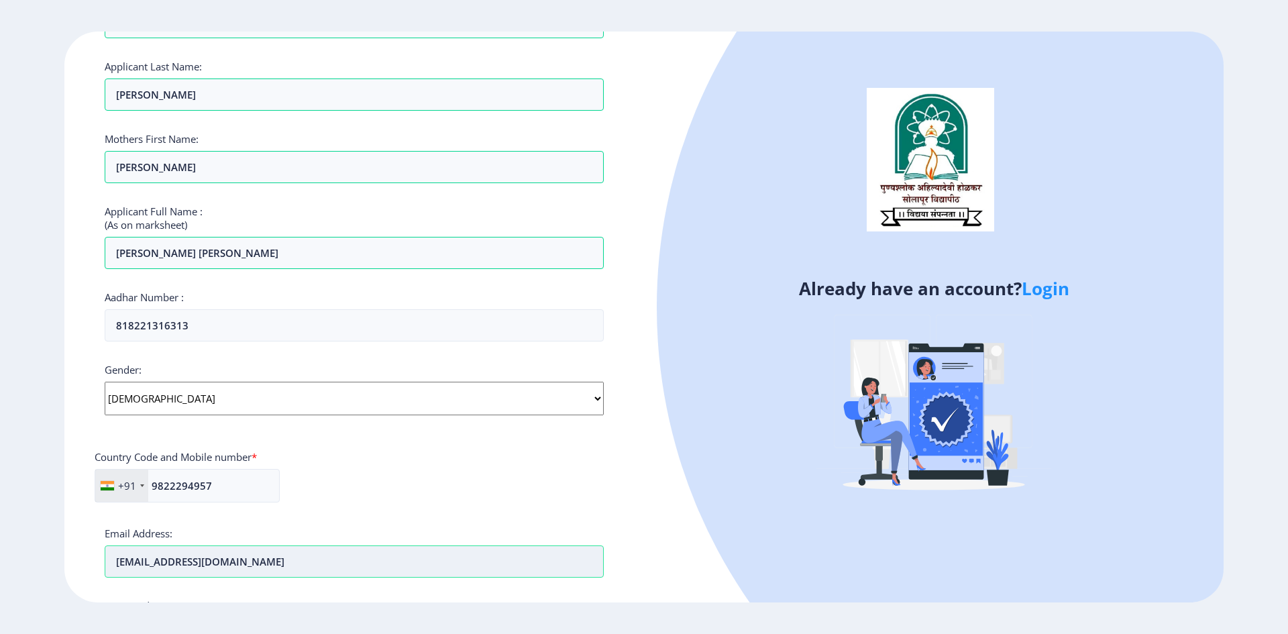
type input "shraddhajan16@gmail.com"
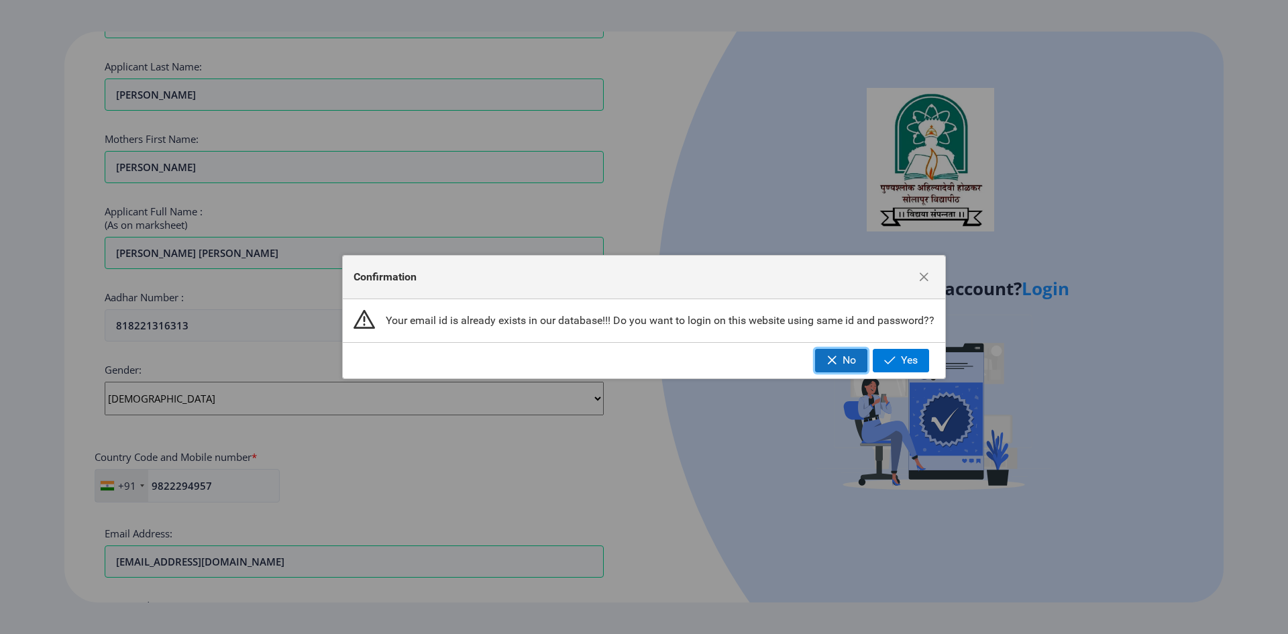
click at [844, 361] on span "No" at bounding box center [849, 360] width 13 height 12
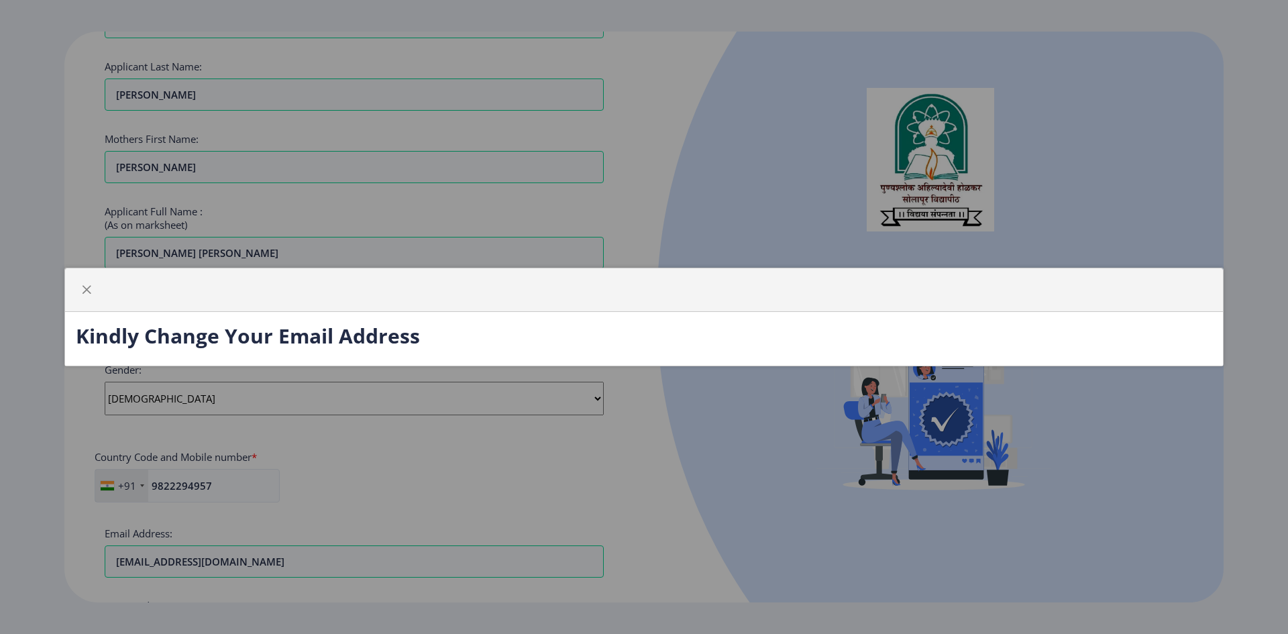
click at [139, 298] on div at bounding box center [644, 290] width 1158 height 44
click at [87, 294] on span "button" at bounding box center [86, 289] width 11 height 11
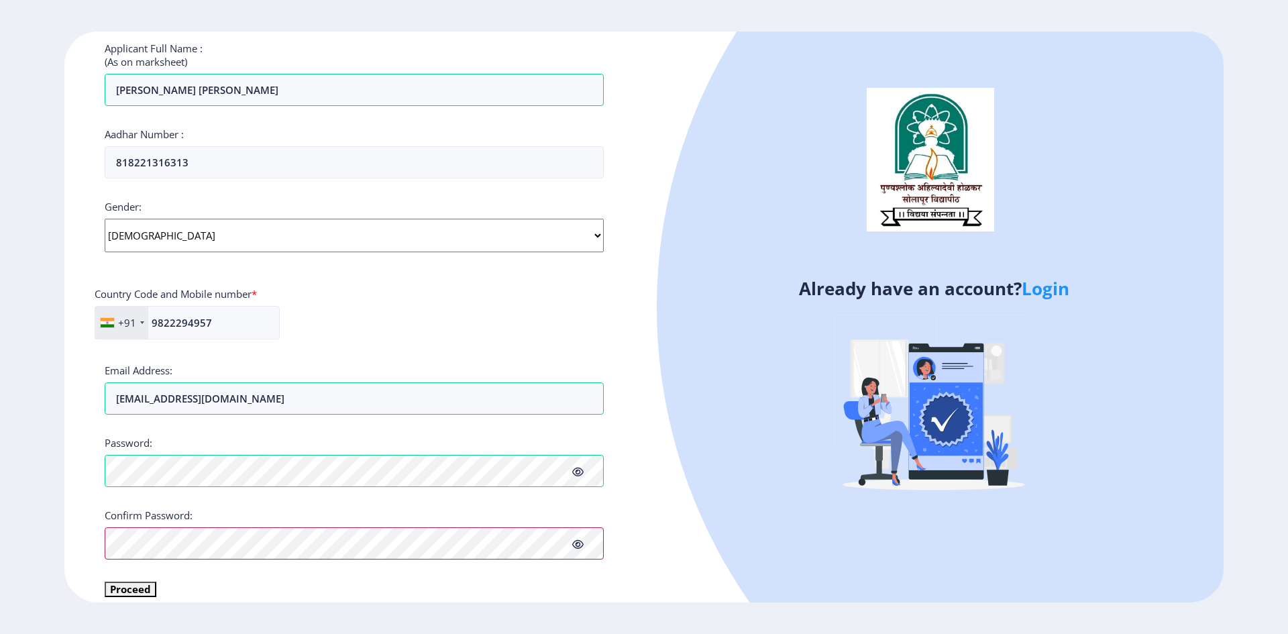
scroll to position [379, 0]
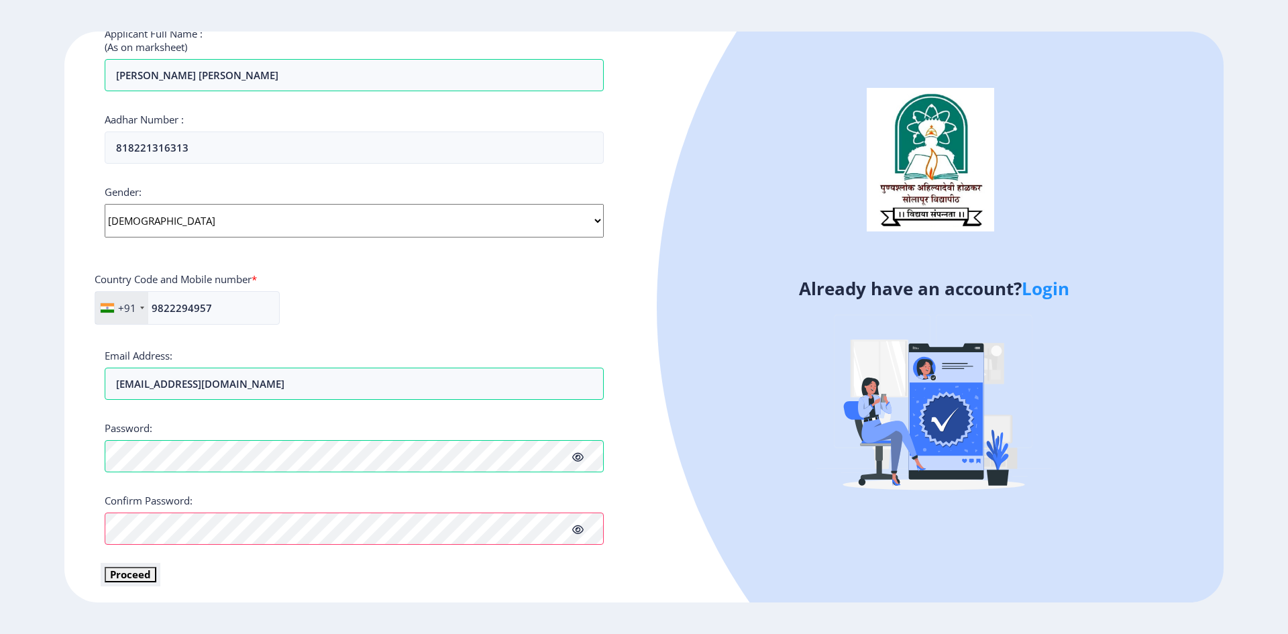
click at [129, 577] on button "Proceed" at bounding box center [131, 574] width 52 height 15
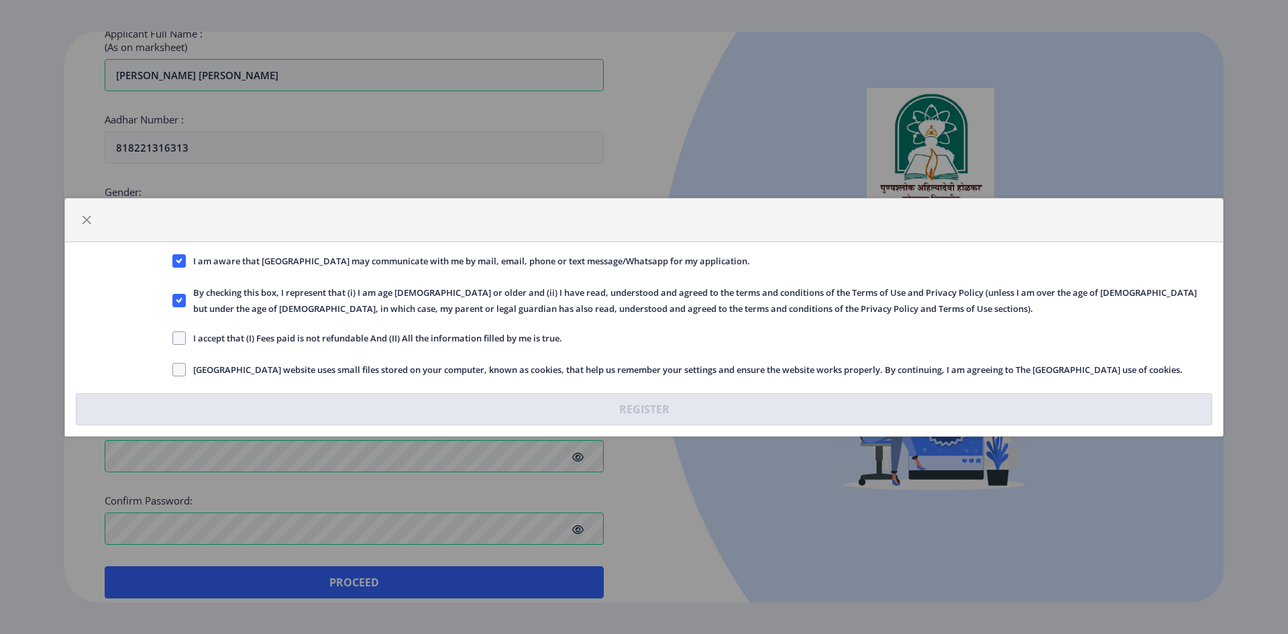
click at [190, 333] on span "I accept that (I) Fees paid is not refundable And (II) All the information fill…" at bounding box center [374, 338] width 376 height 16
click at [173, 337] on input "I accept that (I) Fees paid is not refundable And (II) All the information fill…" at bounding box center [172, 337] width 1 height 1
checkbox input "true"
click at [179, 371] on span at bounding box center [178, 369] width 13 height 13
click at [173, 370] on input "Solapur University website uses small files stored on your computer, known as c…" at bounding box center [172, 369] width 1 height 1
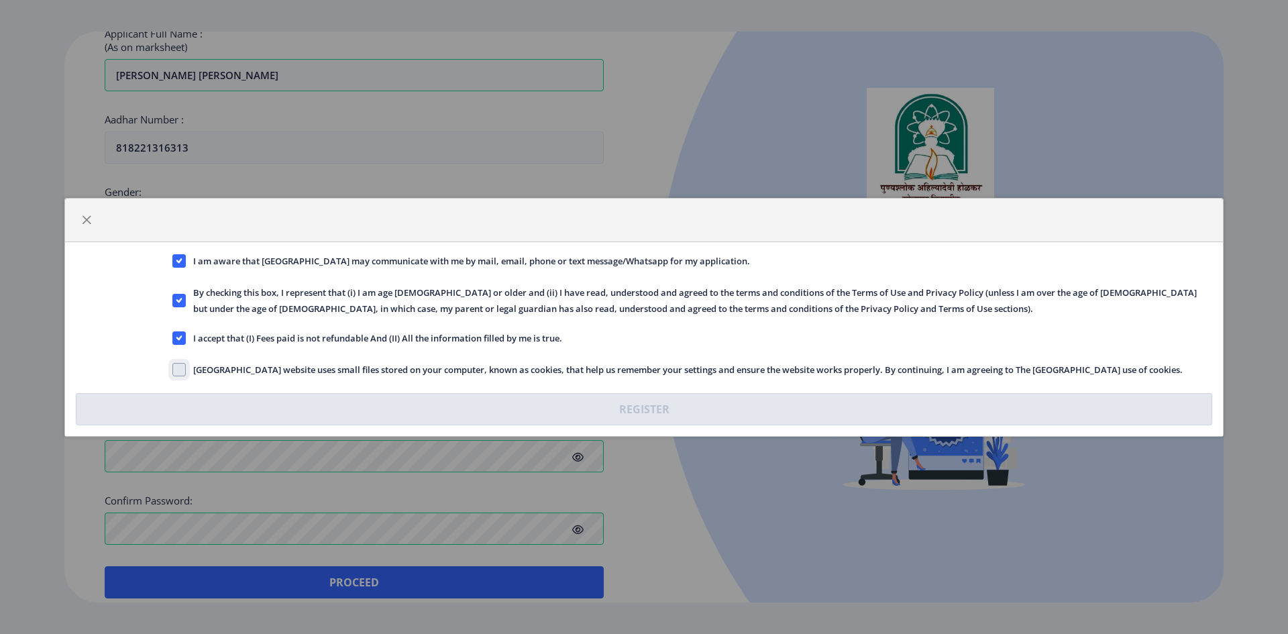
checkbox input "true"
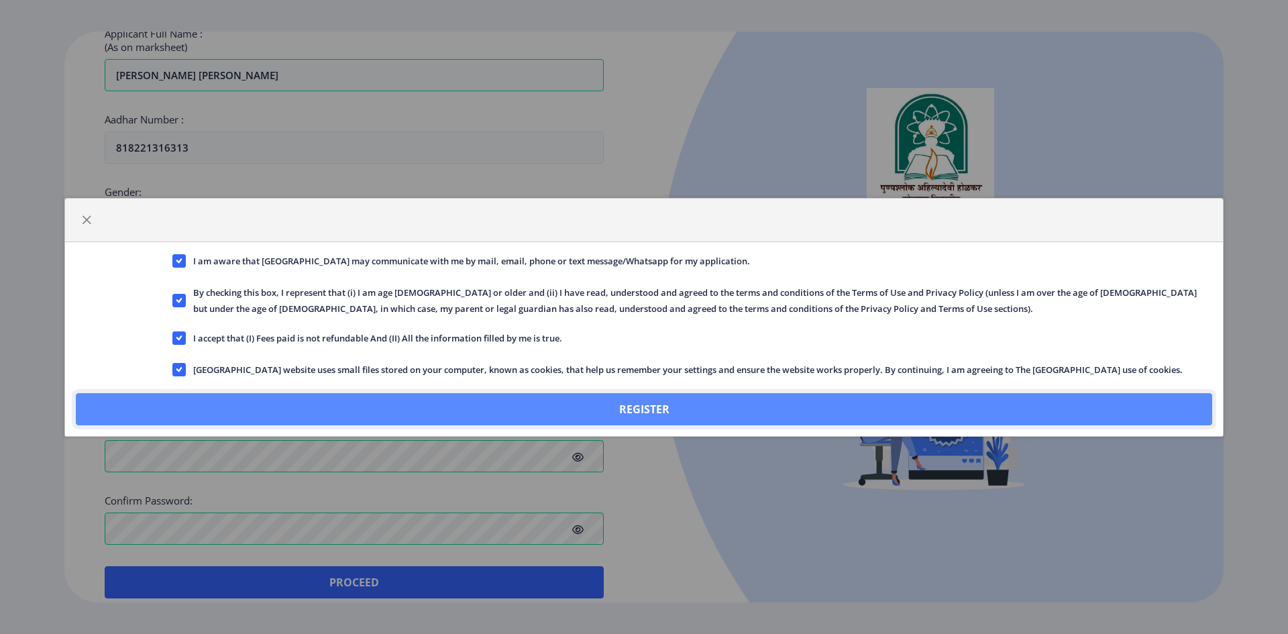
click at [660, 402] on button "Register" at bounding box center [644, 409] width 1136 height 32
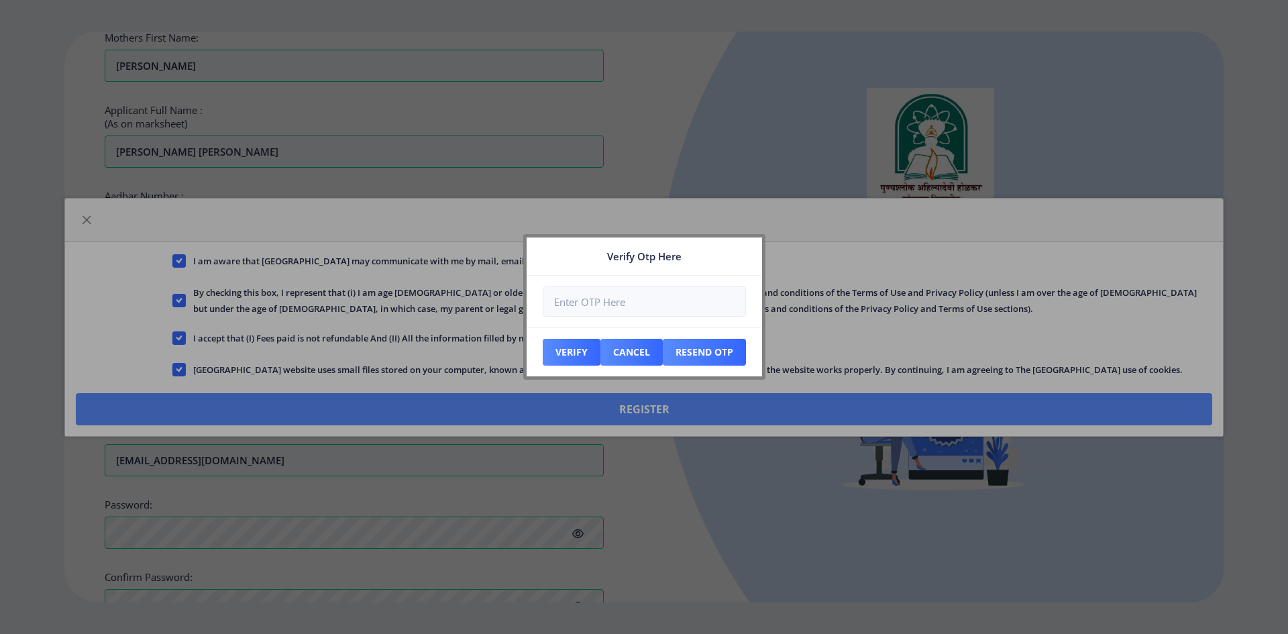
scroll to position [456, 0]
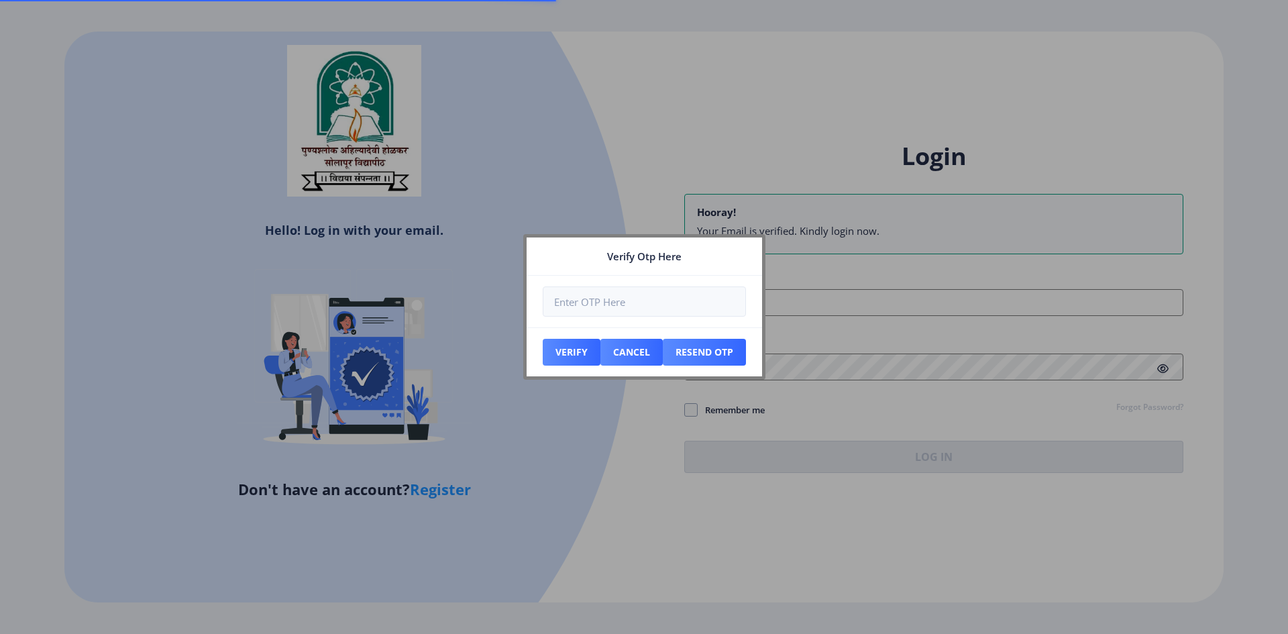
type input "shraddhalunawat18@gmail.com"
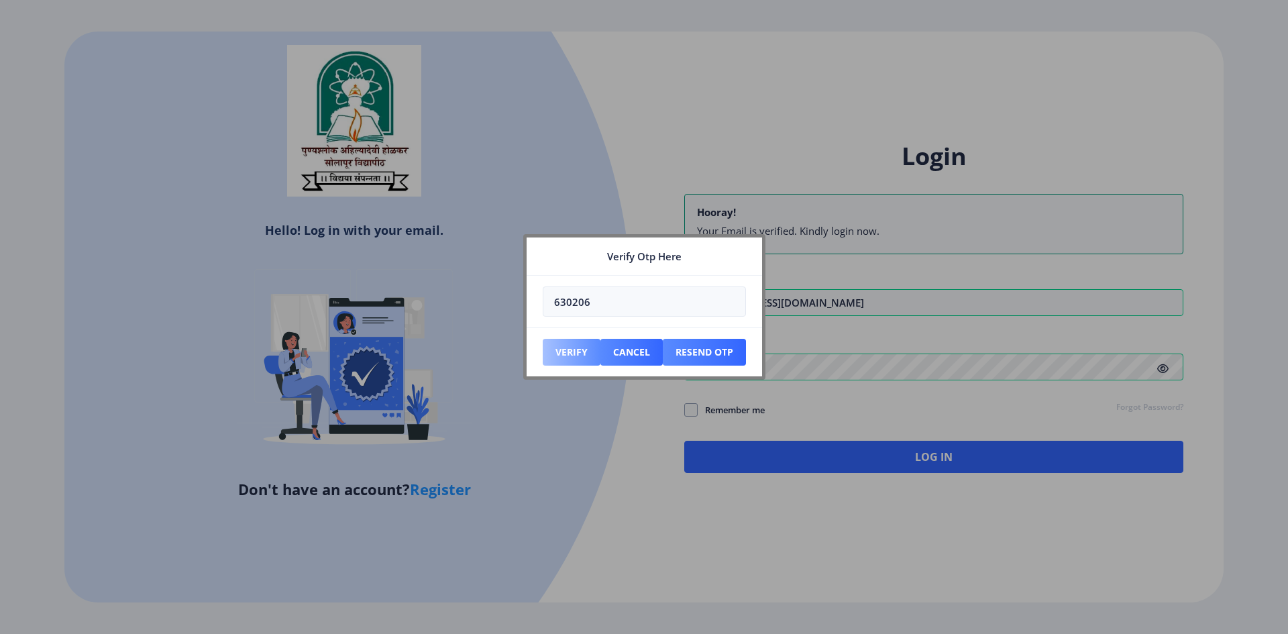
type input "630206"
click at [576, 353] on button "Verify" at bounding box center [572, 352] width 58 height 27
click at [949, 459] on div at bounding box center [644, 317] width 1288 height 634
click at [572, 352] on button "Verify" at bounding box center [572, 352] width 58 height 27
click at [877, 388] on div at bounding box center [644, 317] width 1288 height 634
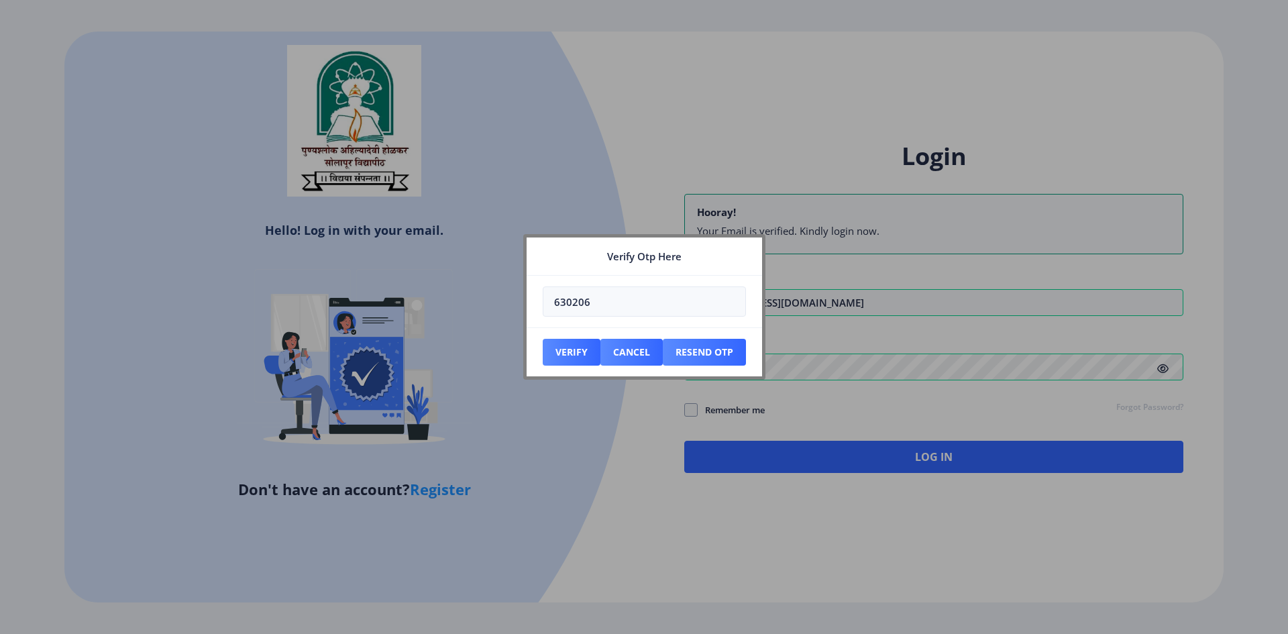
click at [930, 452] on div at bounding box center [644, 317] width 1288 height 634
click at [936, 370] on div at bounding box center [644, 317] width 1288 height 634
click at [578, 347] on button "Verify" at bounding box center [572, 352] width 58 height 27
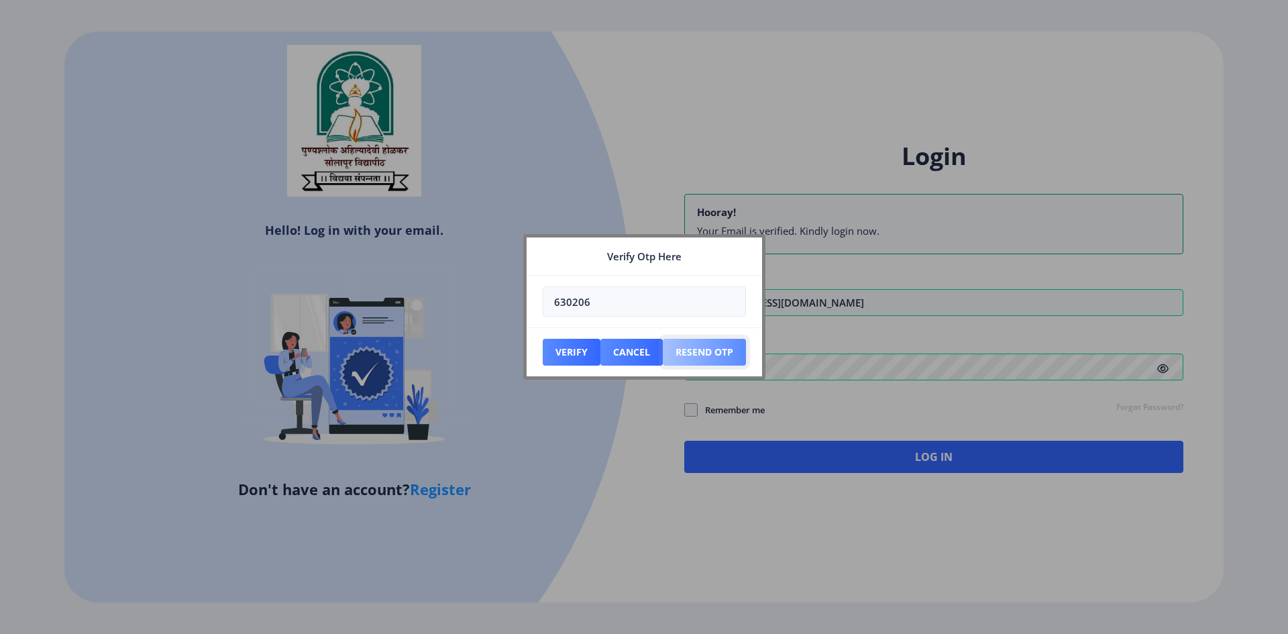
click at [600, 354] on button "Resend Otp" at bounding box center [572, 352] width 58 height 27
click at [844, 285] on div at bounding box center [644, 317] width 1288 height 634
click at [600, 351] on button "Cancel" at bounding box center [572, 352] width 58 height 27
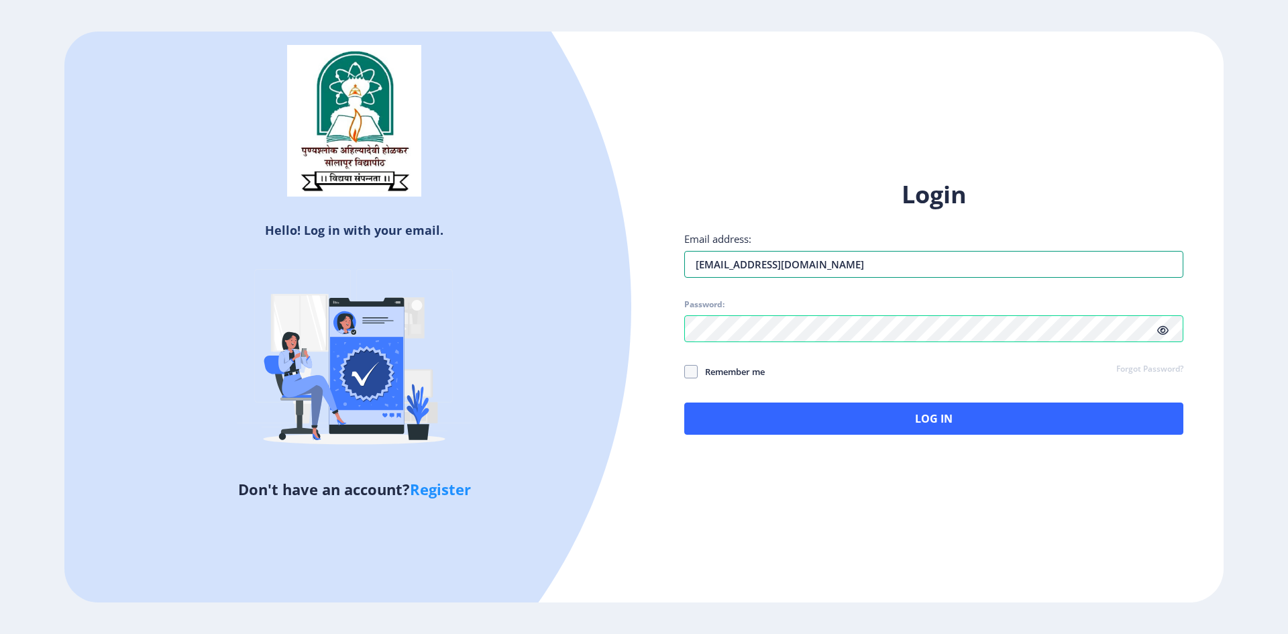
drag, startPoint x: 697, startPoint y: 266, endPoint x: 1213, endPoint y: 284, distance: 516.2
click at [1213, 284] on div "Login Email address: shraddhalunawat18@gmail.com Password: Remember me Forgot P…" at bounding box center [934, 317] width 580 height 318
type input "shraddhajan16@gmail.com"
click at [698, 376] on span "Remember me" at bounding box center [731, 372] width 67 height 16
click at [685, 372] on input "Remember me" at bounding box center [684, 371] width 1 height 1
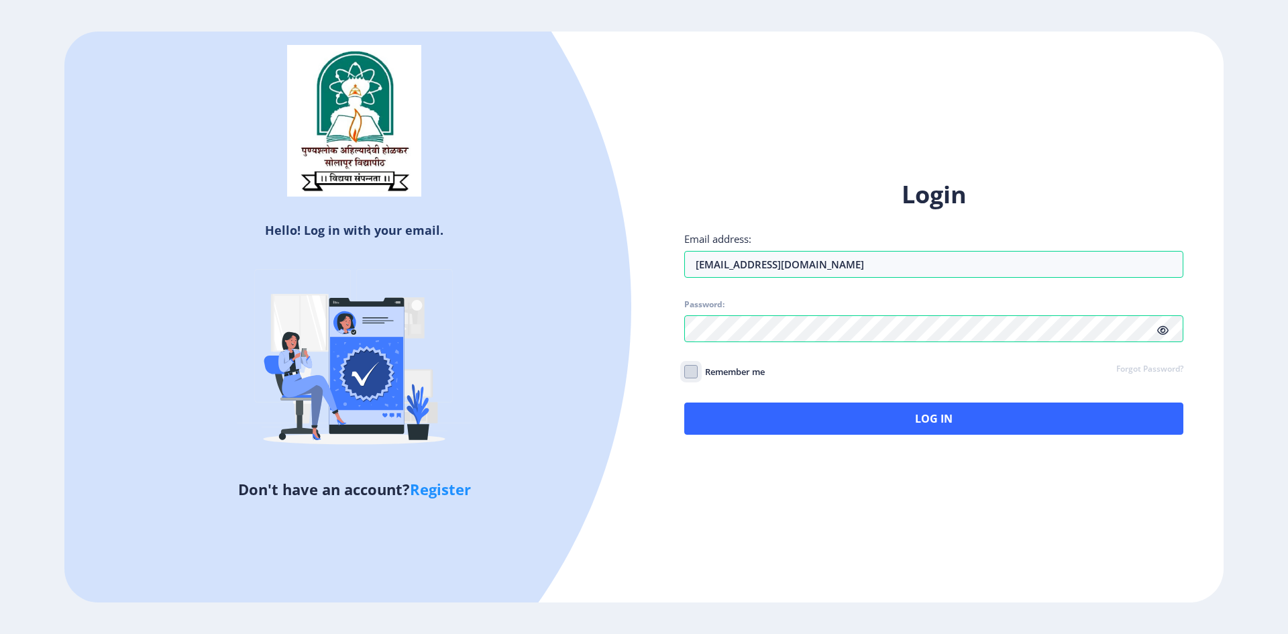
checkbox input "true"
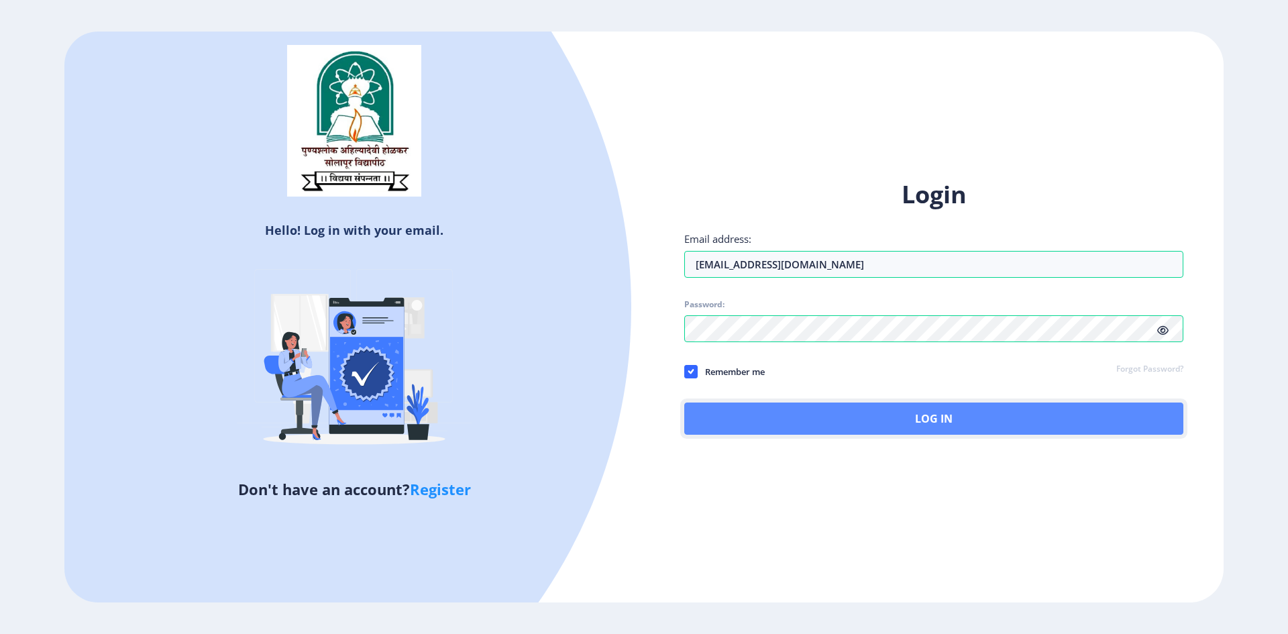
click at [930, 423] on button "Log In" at bounding box center [933, 419] width 499 height 32
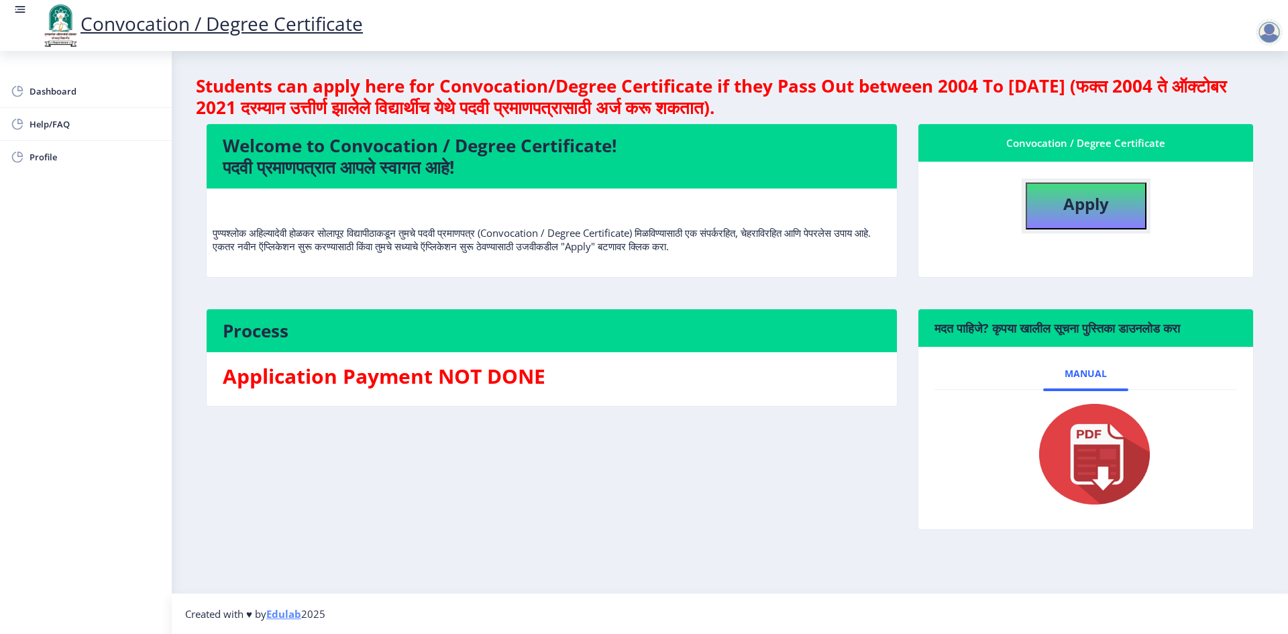
click at [1049, 207] on button "Apply" at bounding box center [1086, 205] width 121 height 47
select select
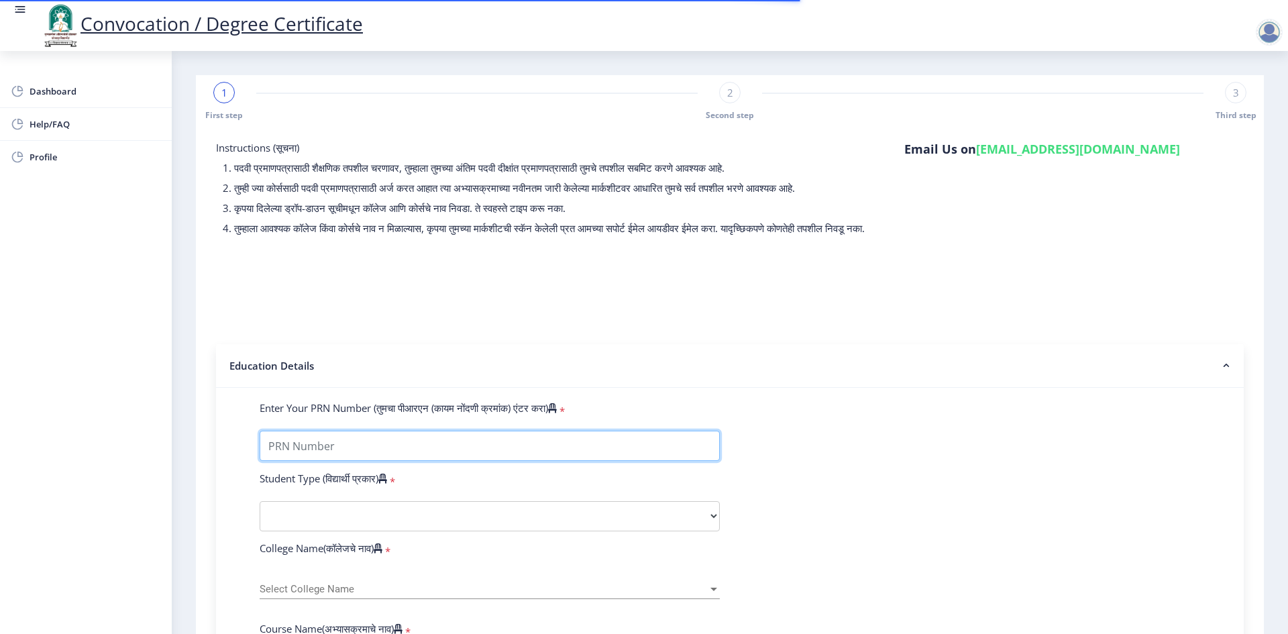
click at [395, 459] on input "Enter Your PRN Number (तुमचा पीआरएन (कायम नोंदणी क्रमांक) एंटर करा)" at bounding box center [490, 446] width 460 height 30
type input "P03481"
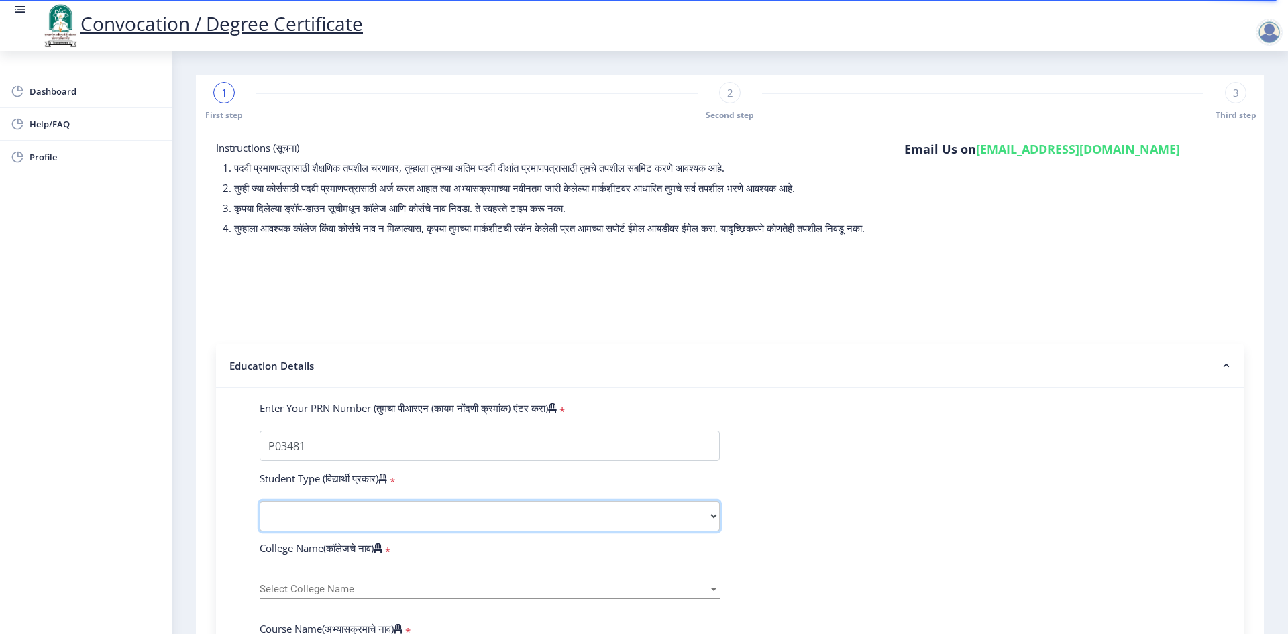
click at [362, 522] on select "Select Student Type Regular External" at bounding box center [490, 516] width 460 height 30
select select "Regular"
click at [260, 514] on select "Select Student Type Regular External" at bounding box center [490, 516] width 460 height 30
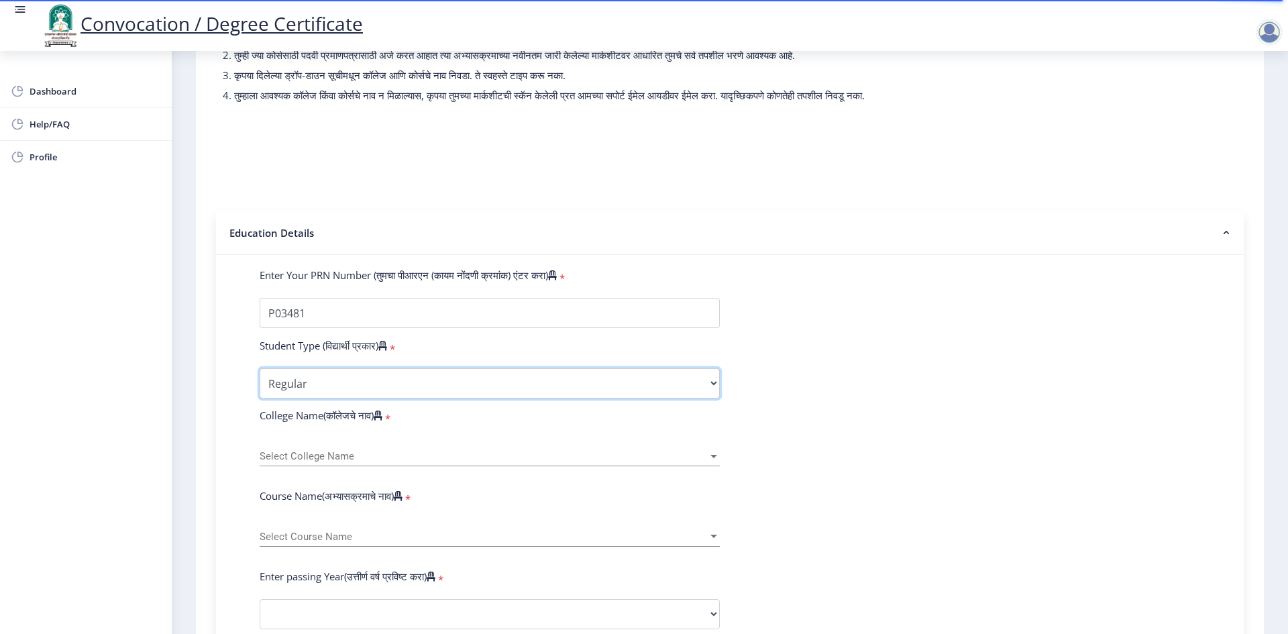
scroll to position [134, 0]
click at [711, 461] on div at bounding box center [714, 454] width 12 height 11
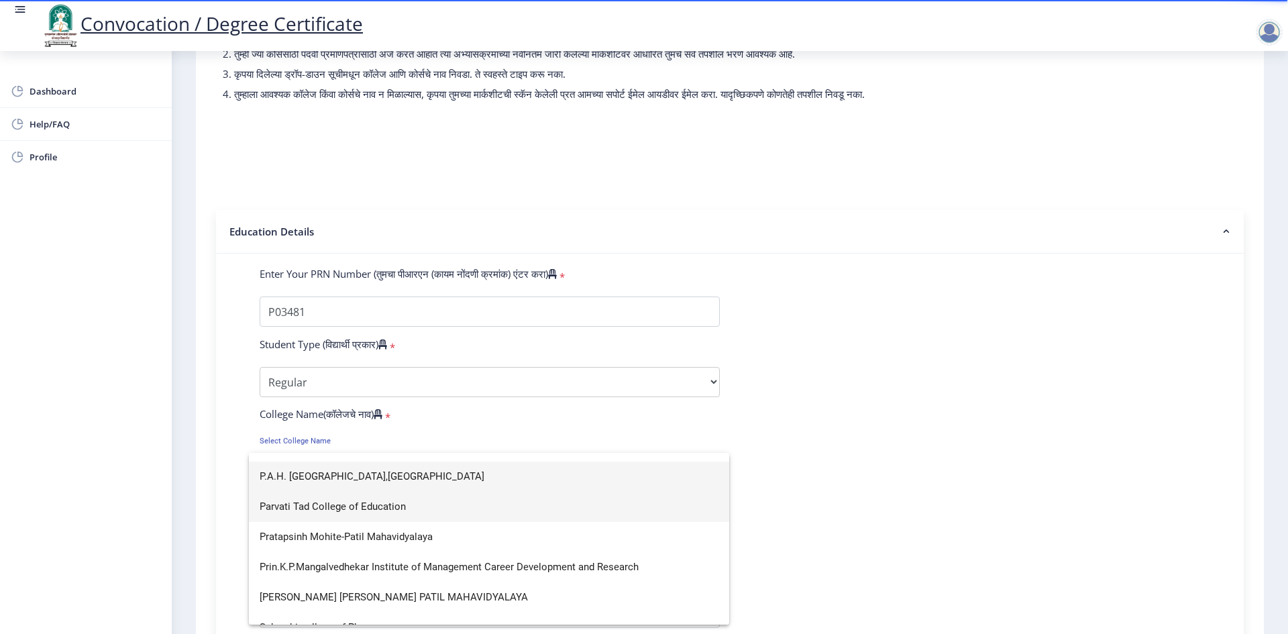
scroll to position [1140, 0]
type input "p"
click at [392, 475] on span "P.A.H. Solapur University,Solapur" at bounding box center [489, 475] width 459 height 30
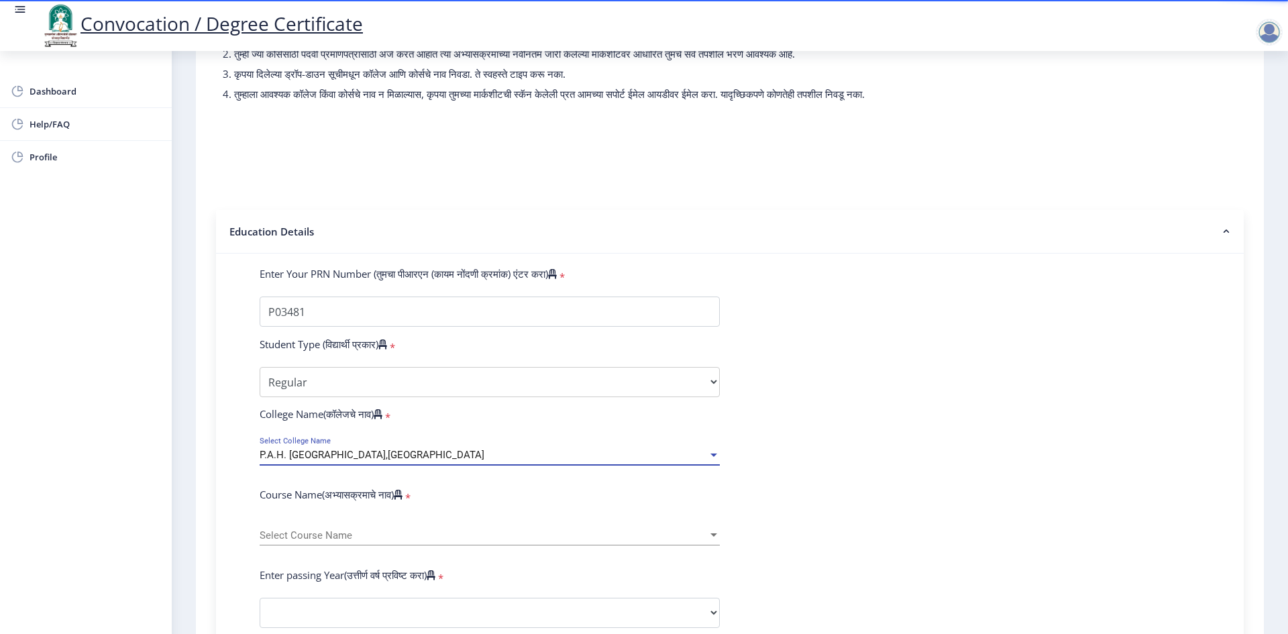
click at [712, 541] on div at bounding box center [714, 535] width 12 height 11
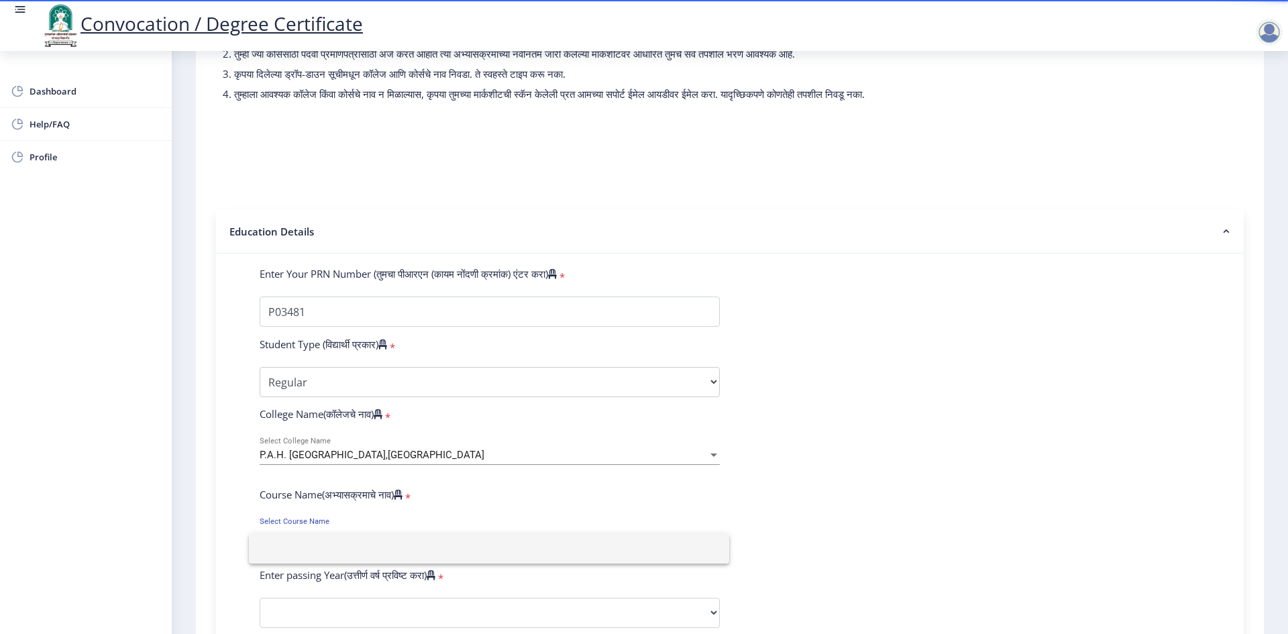
click at [794, 554] on div at bounding box center [644, 317] width 1288 height 634
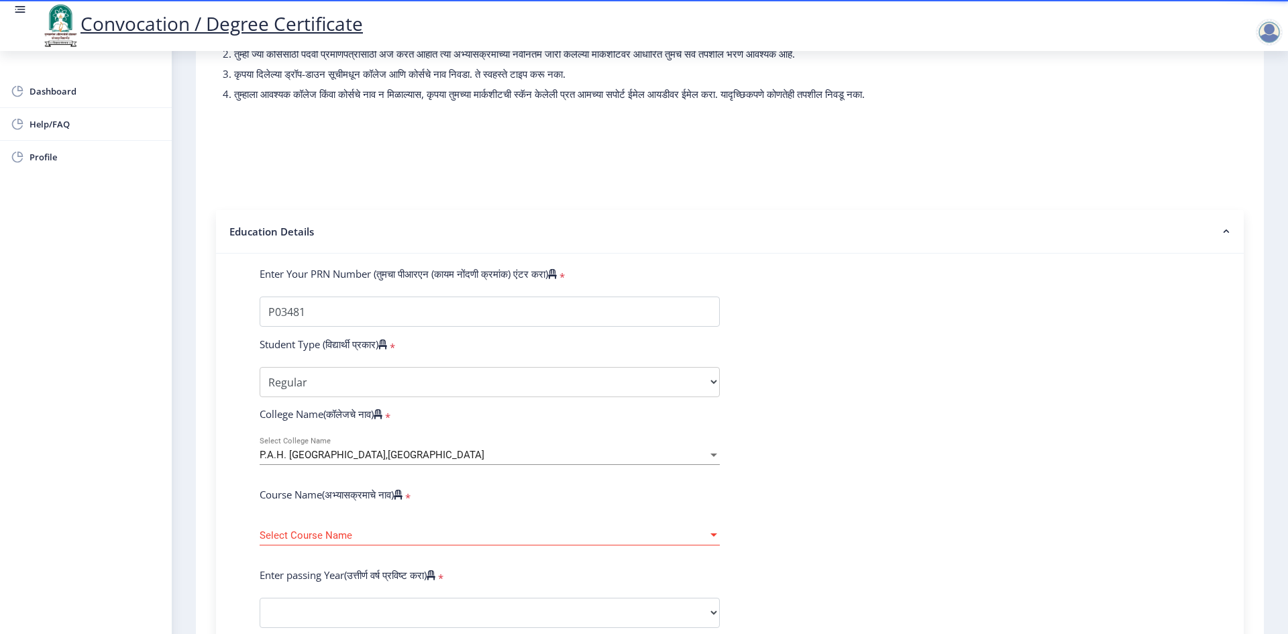
click at [713, 537] on div at bounding box center [713, 534] width 7 height 3
